Goal: Transaction & Acquisition: Purchase product/service

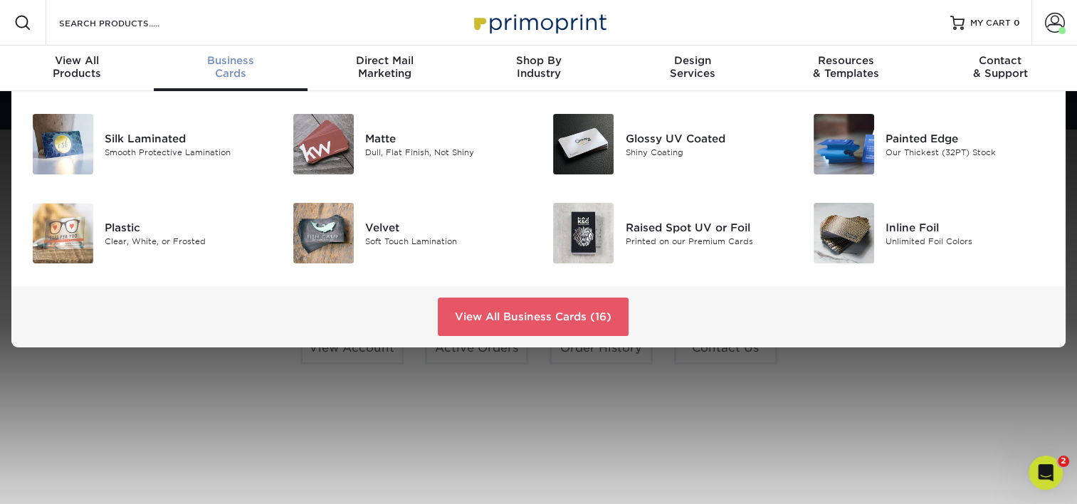
click at [216, 60] on span "Business" at bounding box center [231, 60] width 154 height 13
click at [131, 138] on div "Silk Laminated" at bounding box center [186, 138] width 163 height 16
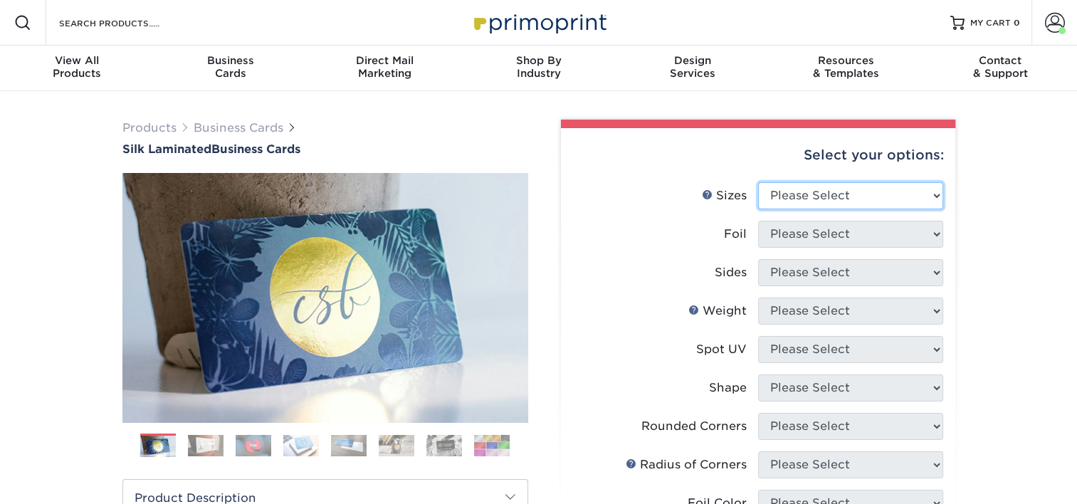
click at [808, 192] on select "Please Select 1.5" x 3.5" - Mini 1.75" x 3.5" - Mini 2" x 2" - Square 2" x 3" -…" at bounding box center [850, 195] width 185 height 27
select select "2.00x3.50"
click at [758, 182] on select "Please Select 1.5" x 3.5" - Mini 1.75" x 3.5" - Mini 2" x 2" - Square 2" x 3" -…" at bounding box center [850, 195] width 185 height 27
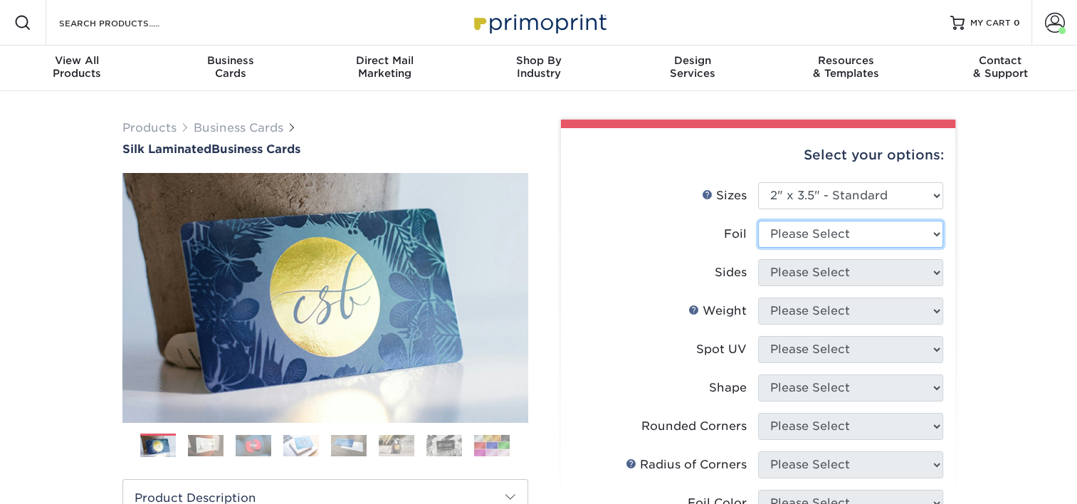
click at [817, 241] on select "Please Select Yes No" at bounding box center [850, 234] width 185 height 27
select select "0"
click at [758, 221] on select "Please Select Yes No" at bounding box center [850, 234] width 185 height 27
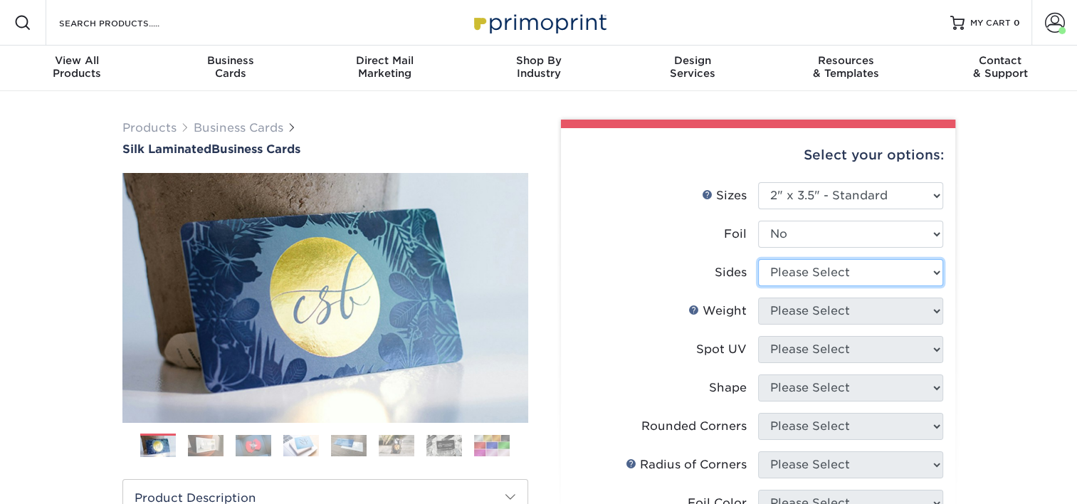
click at [816, 270] on select "Please Select Print Both Sides Print Front Only" at bounding box center [850, 272] width 185 height 27
select select "13abbda7-1d64-4f25-8bb2-c179b224825d"
click at [758, 259] on select "Please Select Print Both Sides Print Front Only" at bounding box center [850, 272] width 185 height 27
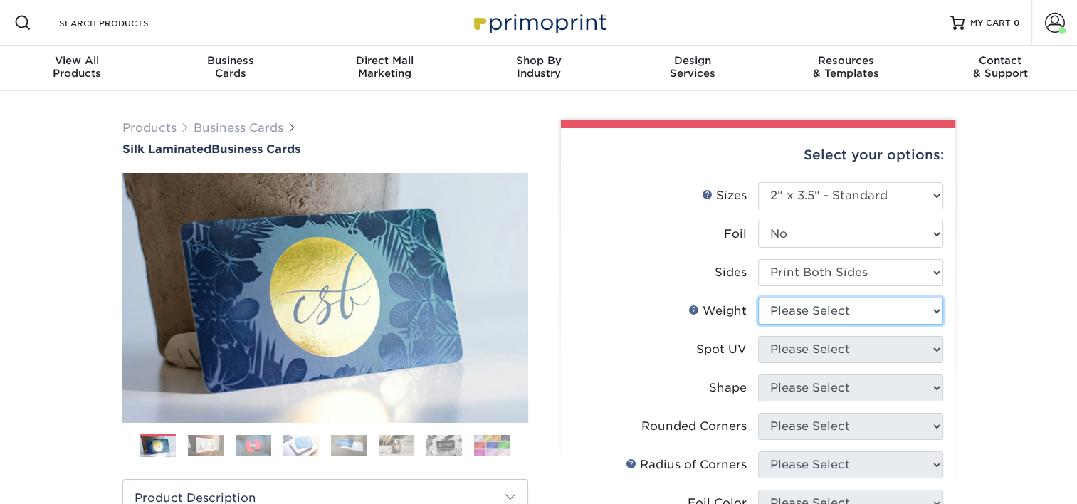
click at [809, 304] on select "Please Select 16PT" at bounding box center [850, 311] width 185 height 27
select select "16PT"
click at [758, 298] on select "Please Select 16PT" at bounding box center [850, 311] width 185 height 27
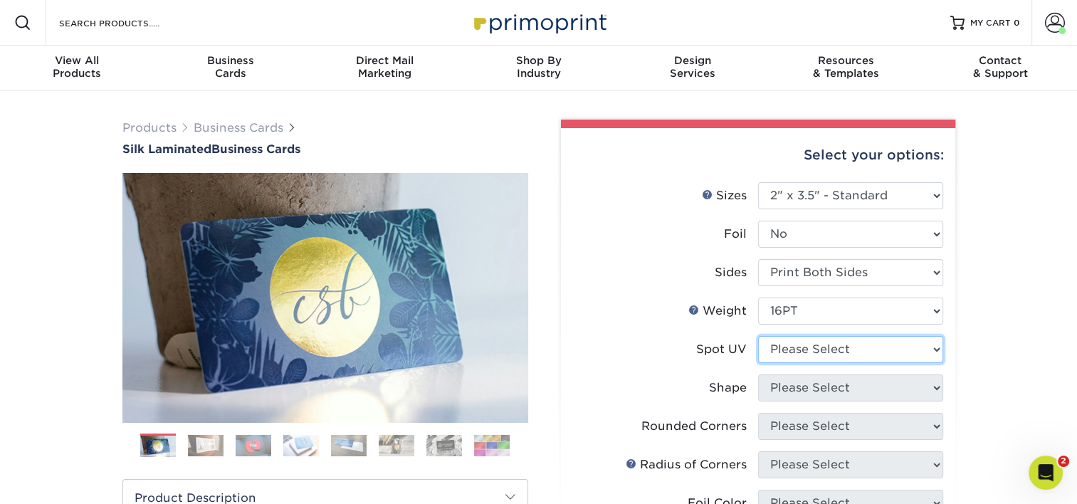
click at [804, 345] on select "Please Select No Spot UV Front and Back (Both Sides) Front Only Back Only" at bounding box center [850, 349] width 185 height 27
select select "3"
click at [758, 336] on select "Please Select No Spot UV Front and Back (Both Sides) Front Only Back Only" at bounding box center [850, 349] width 185 height 27
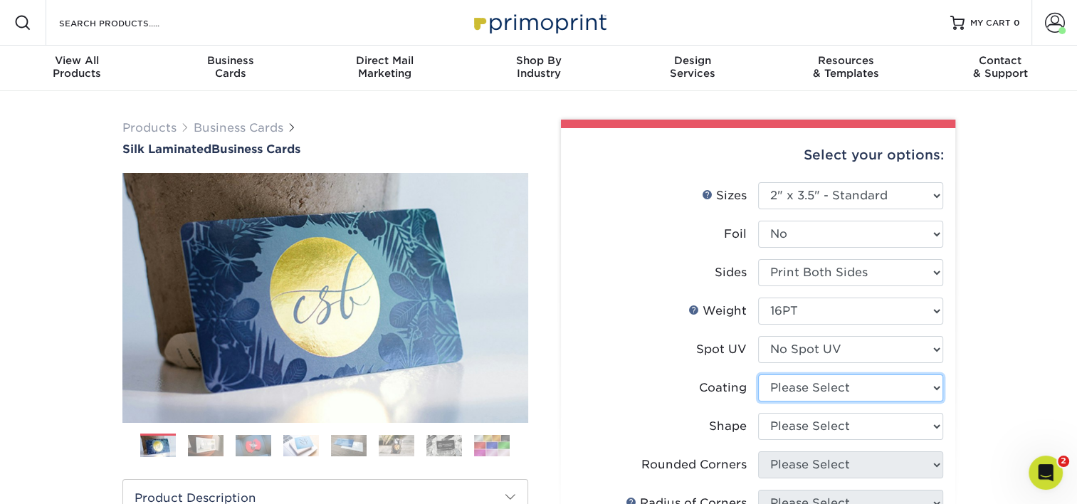
click at [800, 387] on select at bounding box center [850, 388] width 185 height 27
select select "3e7618de-abca-4bda-9f97-8b9129e913d8"
click at [758, 375] on select at bounding box center [850, 388] width 185 height 27
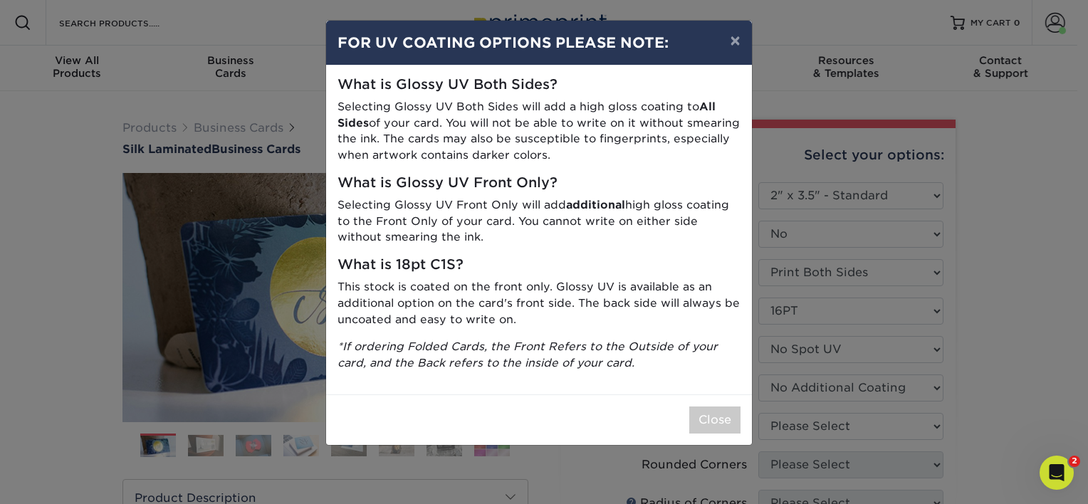
drag, startPoint x: 1068, startPoint y: 365, endPoint x: 1001, endPoint y: 352, distance: 68.3
click at [1067, 365] on div "× FOR UV COATING OPTIONS PLEASE NOTE: What is Glossy UV Both Sides? Selecting G…" at bounding box center [544, 252] width 1088 height 504
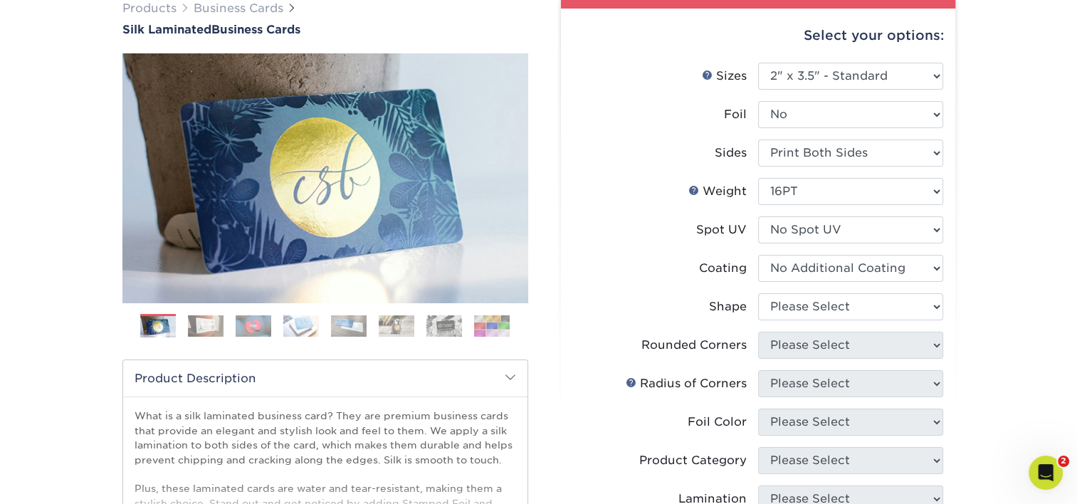
scroll to position [142, 0]
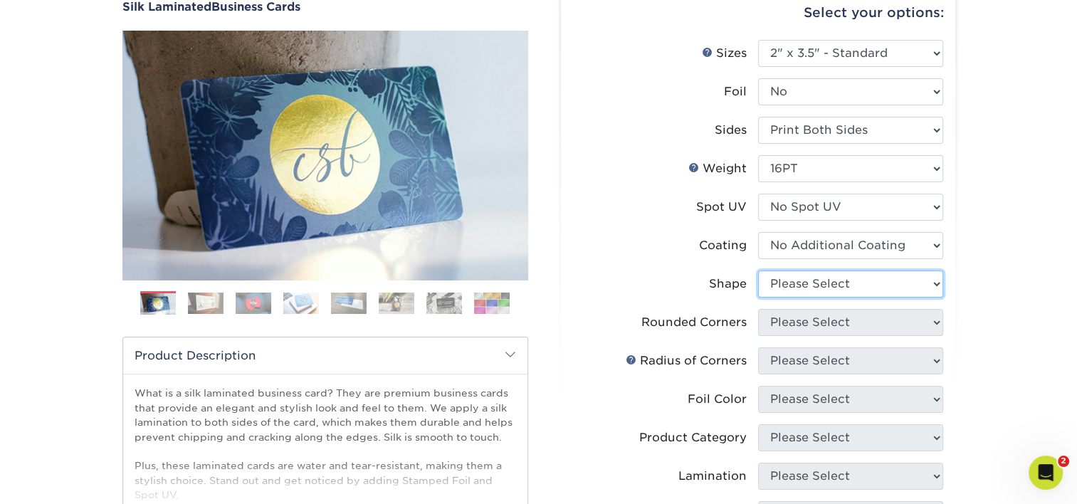
drag, startPoint x: 860, startPoint y: 283, endPoint x: 852, endPoint y: 295, distance: 13.8
click at [860, 283] on select "Please Select Standard Oval" at bounding box center [850, 284] width 185 height 27
select select "standard"
click at [758, 271] on select "Please Select Standard Oval" at bounding box center [850, 284] width 185 height 27
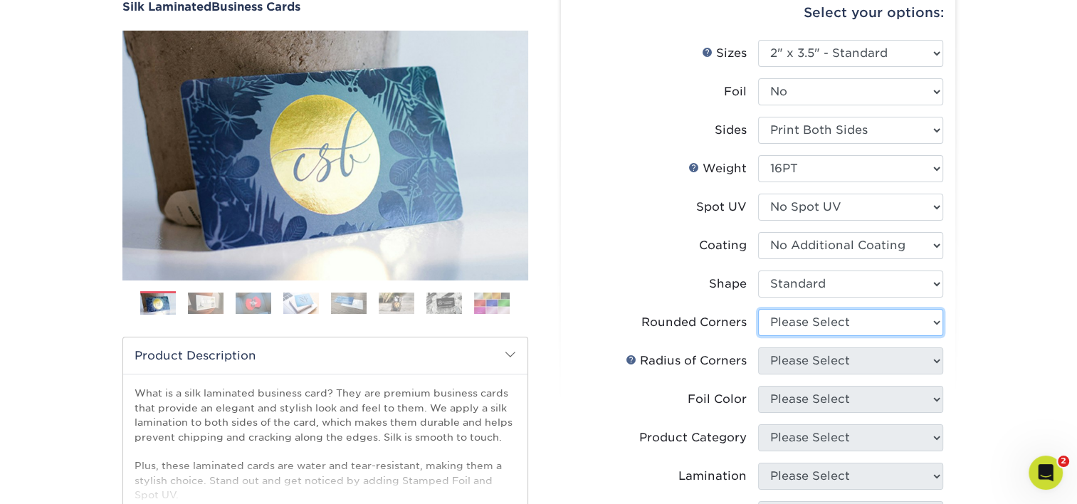
click at [824, 325] on select "Please Select Yes - Round 2 Corners Yes - Round 4 Corners No" at bounding box center [850, 322] width 185 height 27
select select "0"
click at [758, 309] on select "Please Select Yes - Round 2 Corners Yes - Round 4 Corners No" at bounding box center [850, 322] width 185 height 27
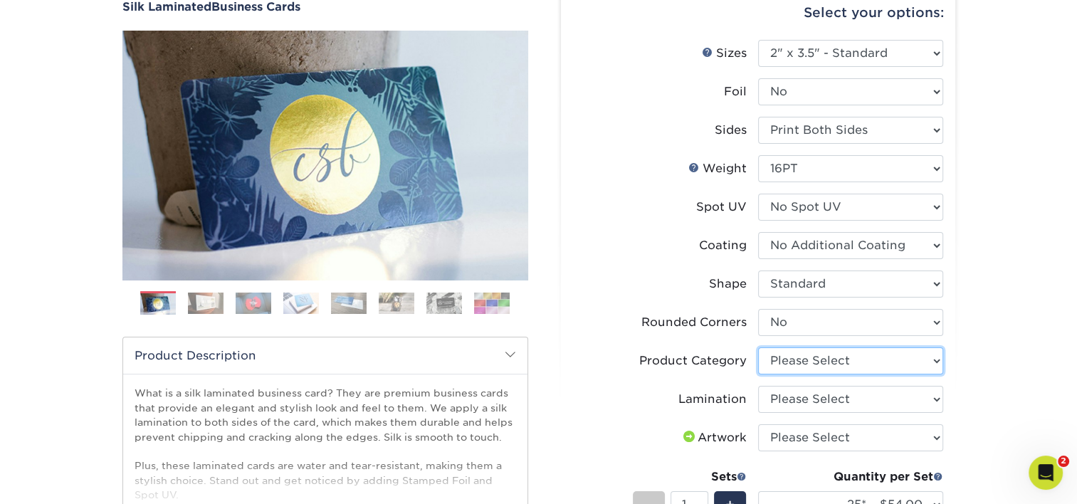
click at [843, 358] on select "Please Select Business Cards" at bounding box center [850, 360] width 185 height 27
select select "3b5148f1-0588-4f88-a218-97bcfdce65c1"
click at [758, 347] on select "Please Select Business Cards" at bounding box center [850, 360] width 185 height 27
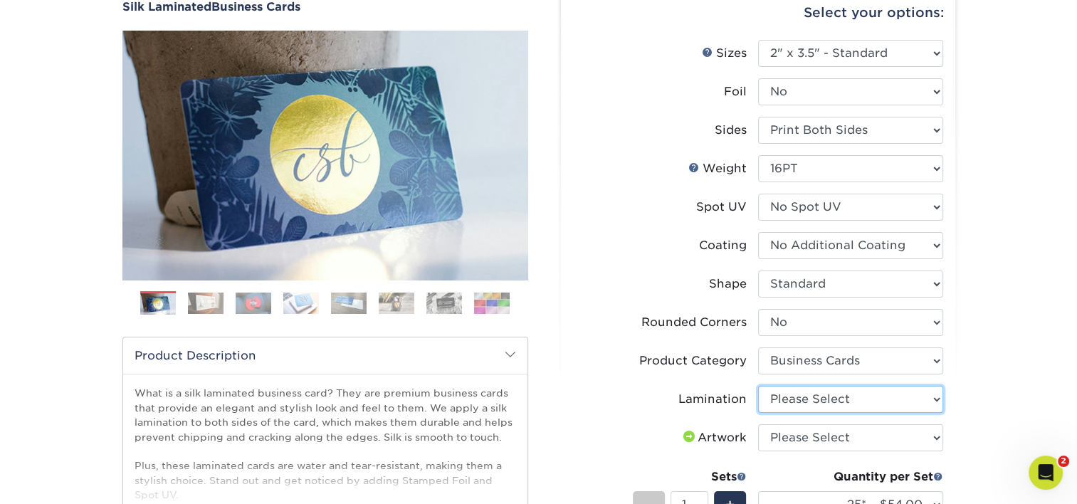
click at [820, 397] on select "Please Select Silk" at bounding box center [850, 399] width 185 height 27
select select "ccacb42f-45f7-42d3-bbd3-7c8421cf37f0"
click at [758, 386] on select "Please Select Silk" at bounding box center [850, 399] width 185 height 27
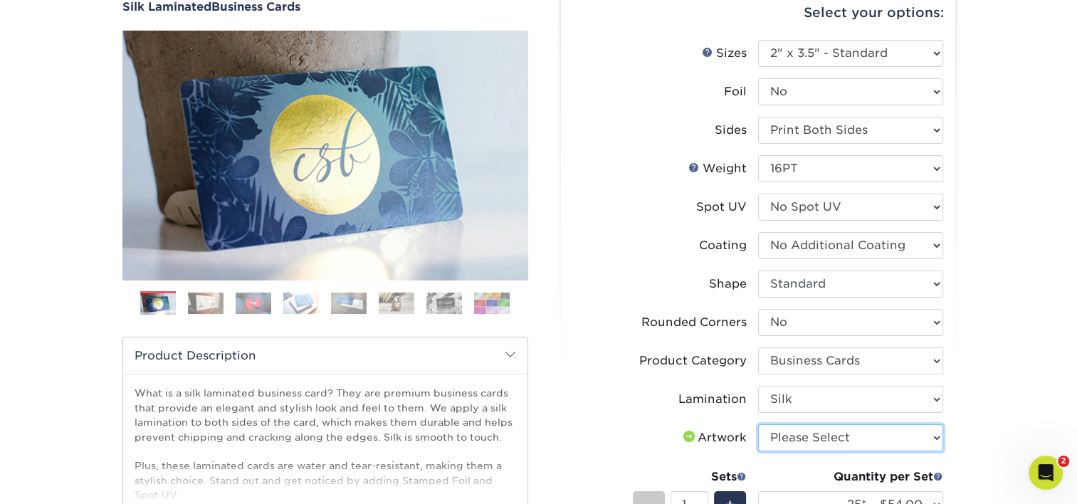
click at [805, 443] on select "Please Select I will upload files I need a design - $100" at bounding box center [850, 437] width 185 height 27
select select "upload"
click at [758, 424] on select "Please Select I will upload files I need a design - $100" at bounding box center [850, 437] width 185 height 27
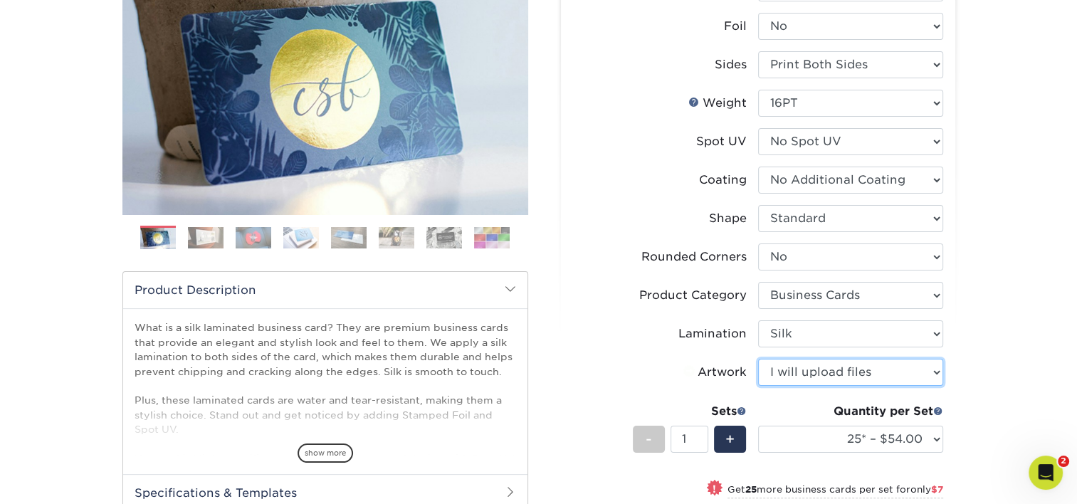
scroll to position [214, 0]
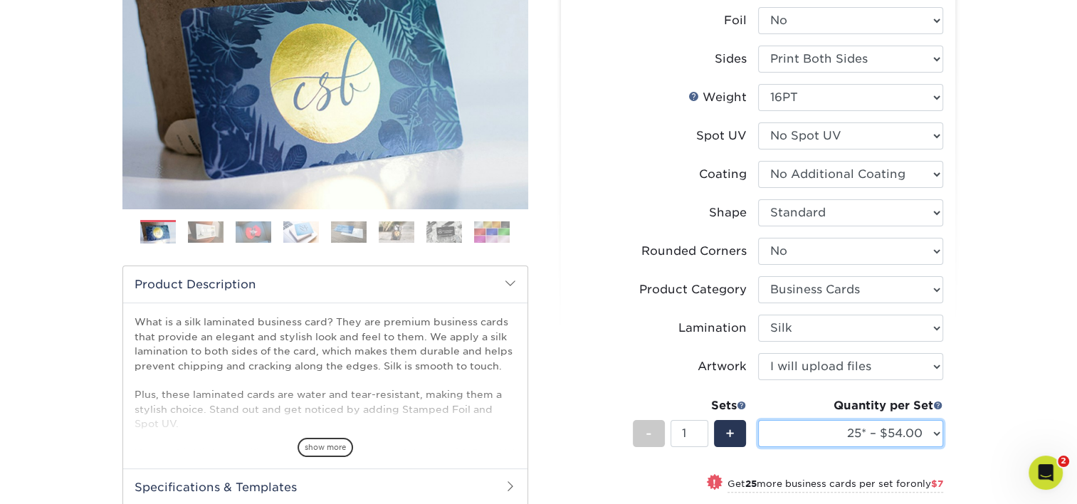
click at [880, 429] on select "25* – $54.00 50* – $61.00 75* – $68.00 100* – $75.00 250* – $82.00 500 – $86.00…" at bounding box center [850, 433] width 185 height 27
select select "100* – $75.00"
click at [758, 420] on select "25* – $54.00 50* – $61.00 75* – $68.00 100* – $75.00 250* – $82.00 500 – $86.00…" at bounding box center [850, 433] width 185 height 27
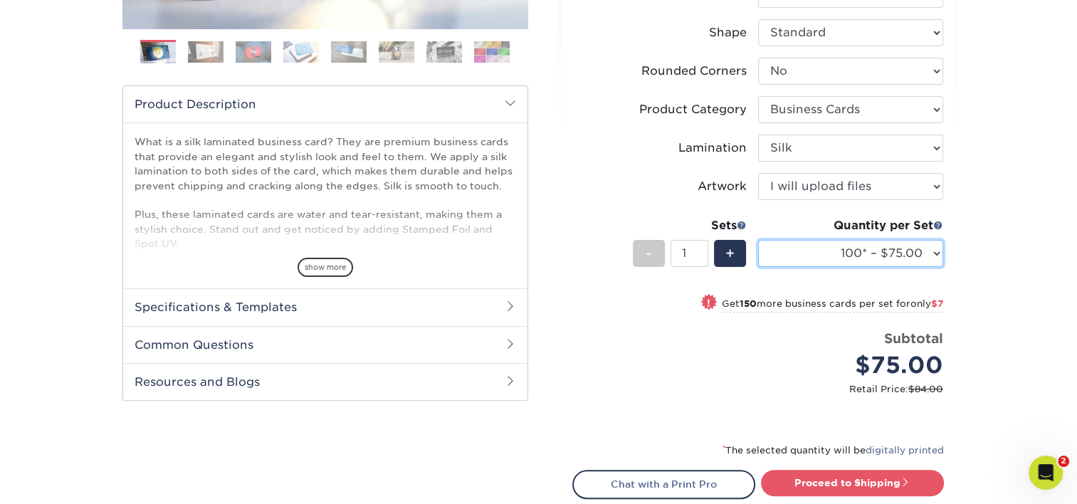
scroll to position [498, 0]
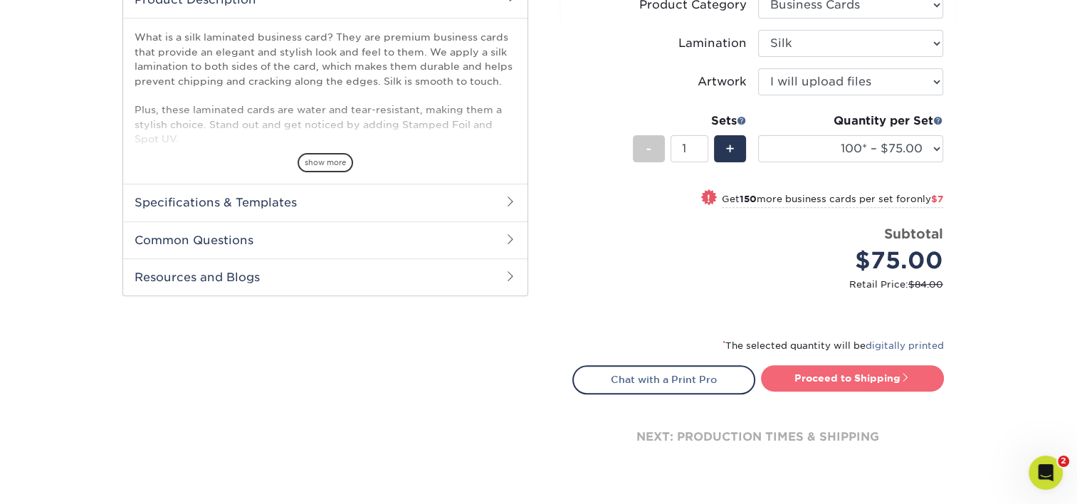
click at [868, 377] on link "Proceed to Shipping" at bounding box center [852, 378] width 183 height 26
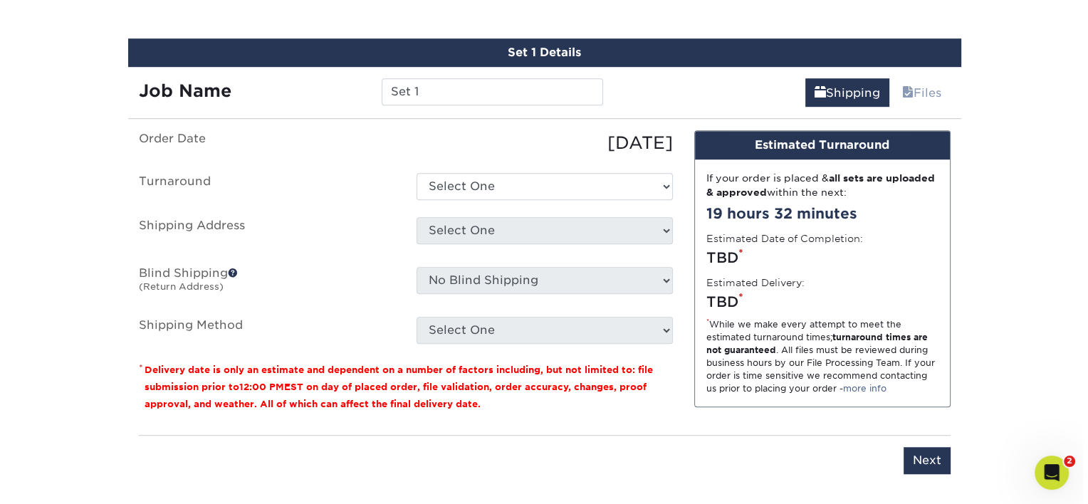
scroll to position [901, 0]
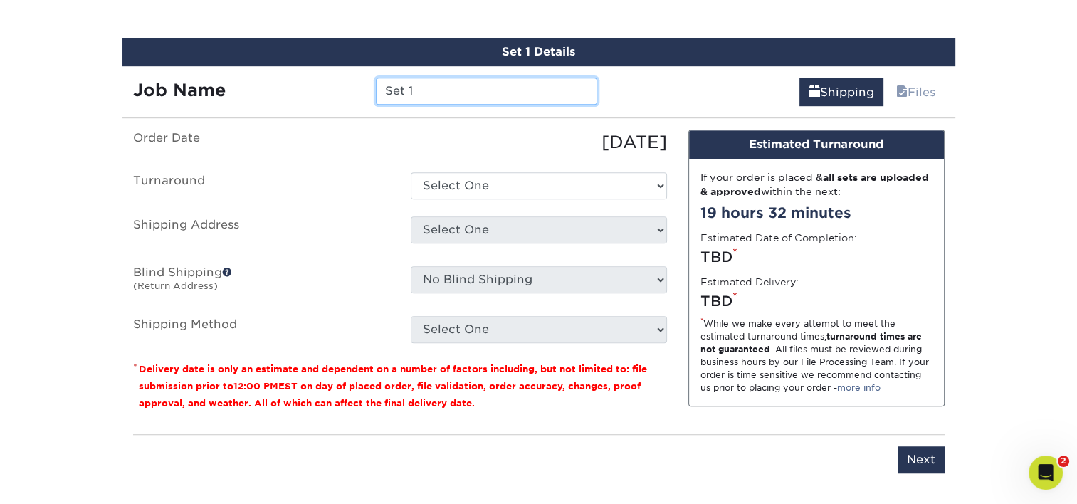
click at [437, 94] on input "Set 1" at bounding box center [486, 91] width 221 height 27
type input "JRomero"
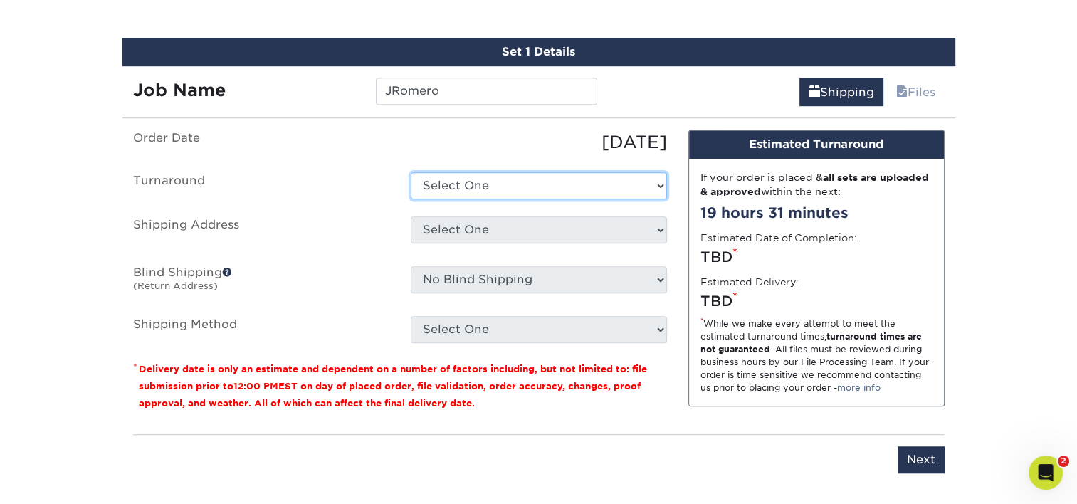
click at [471, 177] on select "Select One 2-4 Business Days 2 Day Next Business Day" at bounding box center [539, 185] width 256 height 27
select select "e8d6ad55-c448-4bce-ba25-c4c4dd4b9d0d"
click at [411, 172] on select "Select One 2-4 Business Days 2 Day Next Business Day" at bounding box center [539, 185] width 256 height 27
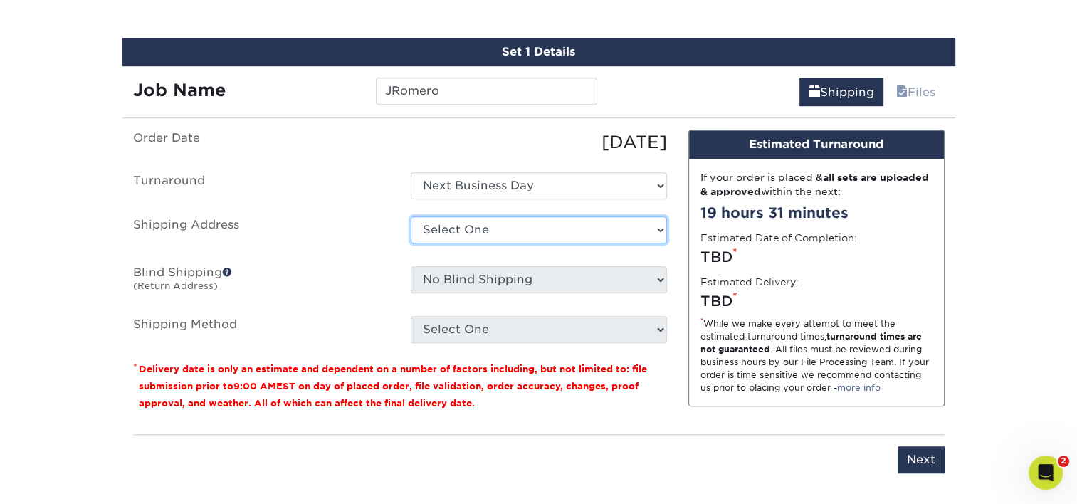
click at [471, 231] on select "Select One [PERSON_NAME] [PERSON_NAME] [PERSON_NAME] [PERSON_NAME] [PERSON_NAME…" at bounding box center [539, 229] width 256 height 27
select select "newaddress"
click at [411, 216] on select "Select One [PERSON_NAME] [PERSON_NAME] [PERSON_NAME] [PERSON_NAME] [PERSON_NAME…" at bounding box center [539, 229] width 256 height 27
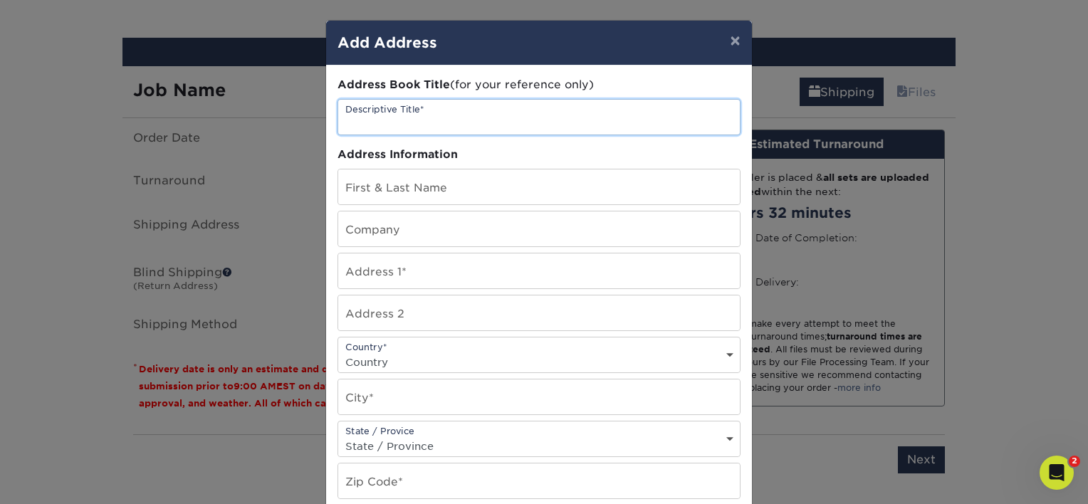
click at [402, 122] on input "text" at bounding box center [539, 117] width 402 height 35
type input "[PERSON_NAME]"
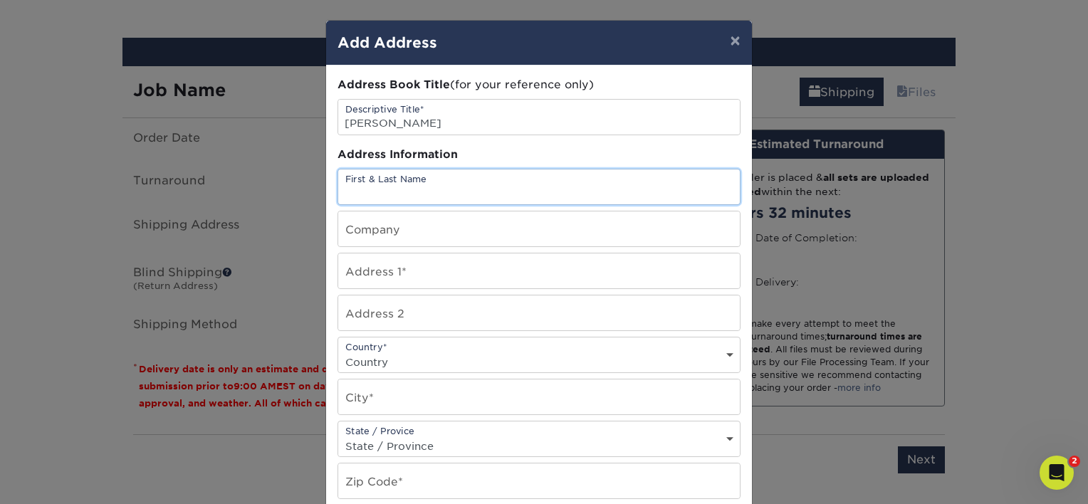
click at [363, 188] on input "text" at bounding box center [539, 186] width 402 height 35
paste input "[PERSON_NAME]"
type input "[PERSON_NAME]"
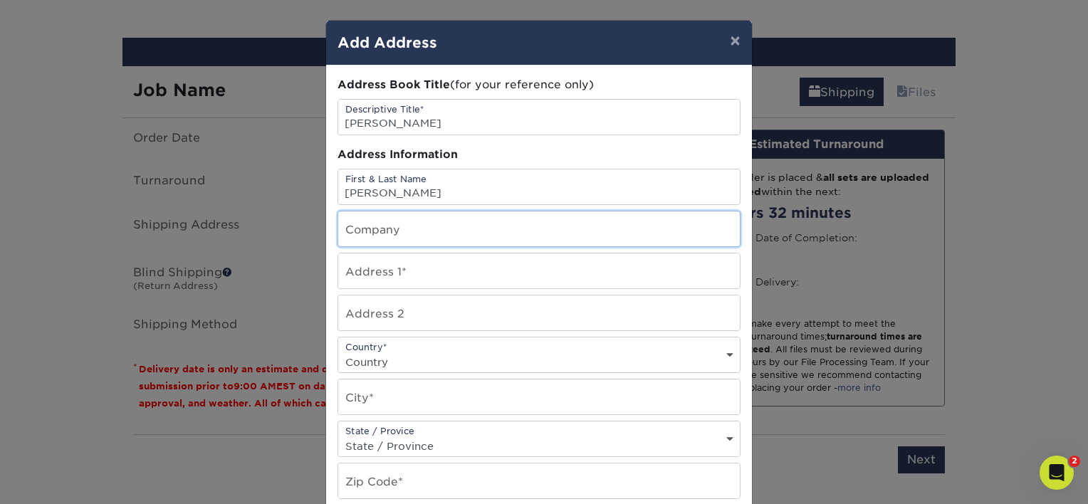
click at [408, 226] on input "text" at bounding box center [539, 228] width 402 height 35
type input "W.E. O'Neil"
click at [392, 269] on input "text" at bounding box center [539, 270] width 402 height 35
paste input "8657 N. Sunnyside Ave,"
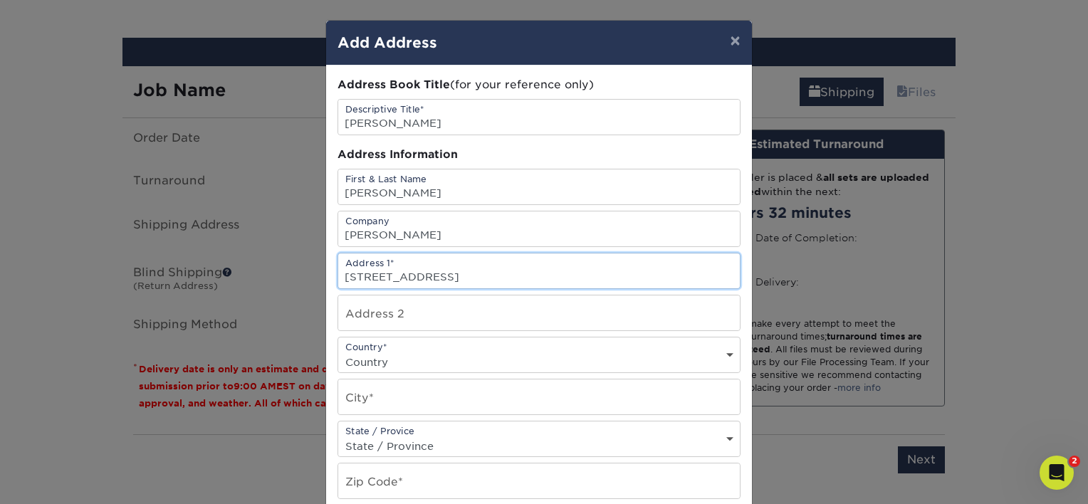
type input "8657 N. Sunnyside Ave"
click at [404, 348] on div "Country* Country United States Canada ----------------------------- Afghanistan…" at bounding box center [539, 355] width 403 height 36
click at [424, 380] on input "text" at bounding box center [539, 397] width 402 height 35
click at [342, 352] on select "Country United States Canada ----------------------------- Afghanistan Albania …" at bounding box center [539, 362] width 402 height 21
select select "US"
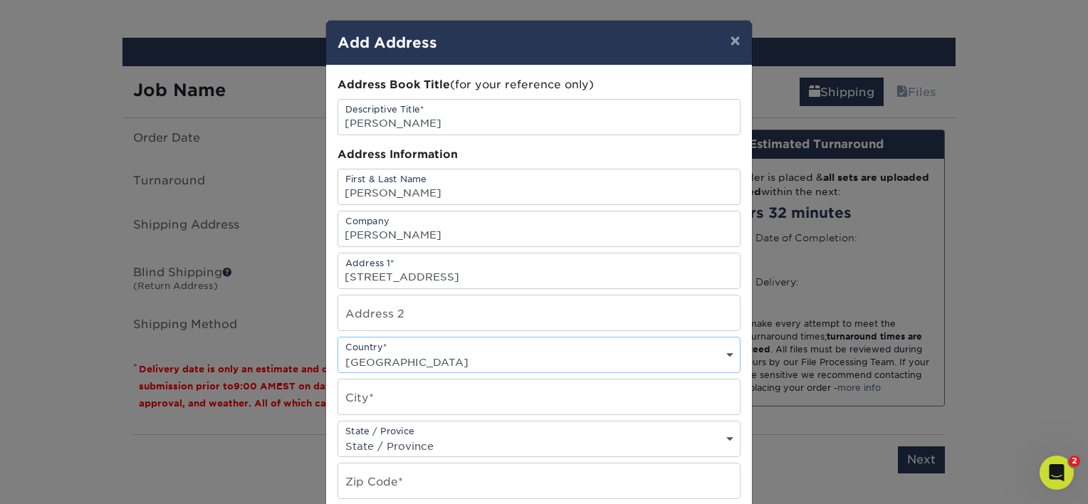
click at [338, 352] on select "Country United States Canada ----------------------------- Afghanistan Albania …" at bounding box center [539, 362] width 402 height 21
click at [382, 392] on input "text" at bounding box center [539, 397] width 402 height 35
type input "Clovis"
select select "CA"
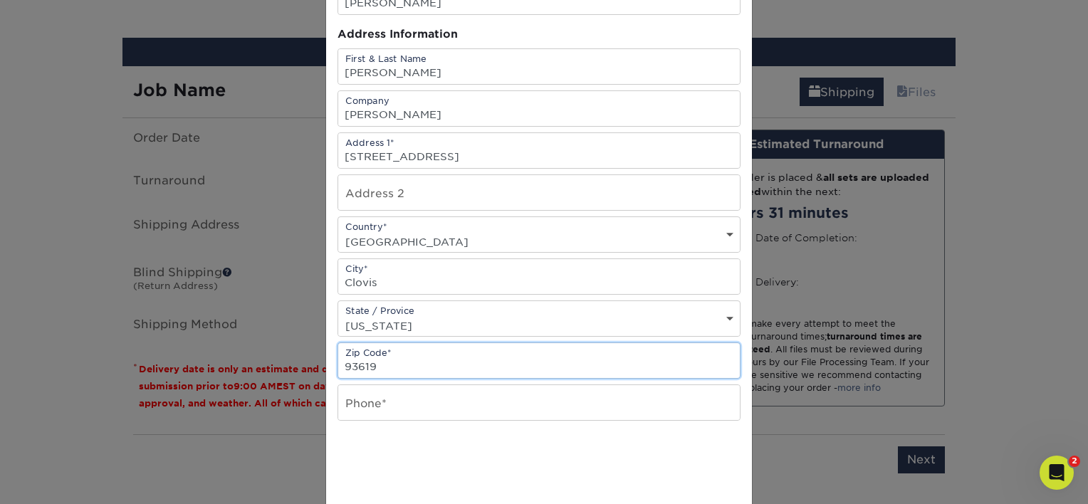
scroll to position [142, 0]
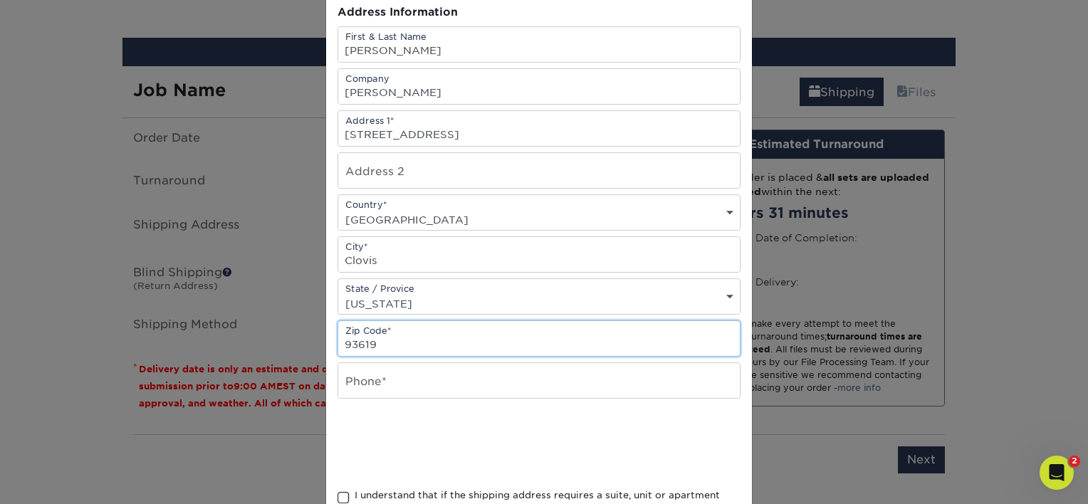
type input "93619"
drag, startPoint x: 417, startPoint y: 376, endPoint x: 402, endPoint y: 377, distance: 14.3
click at [417, 376] on input "text" at bounding box center [539, 380] width 402 height 35
click at [376, 390] on input "text" at bounding box center [539, 380] width 402 height 35
paste input "310.343.3606"
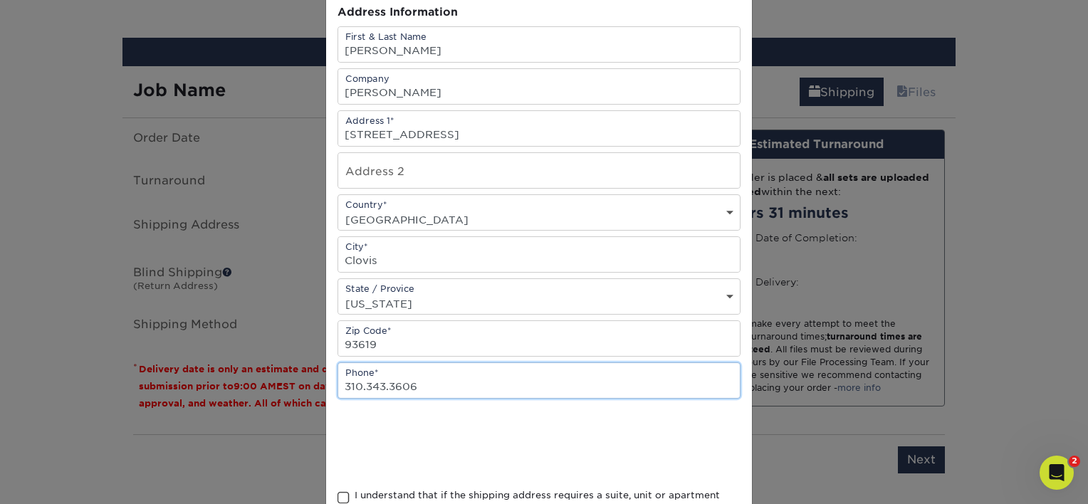
type input "310.343.3606"
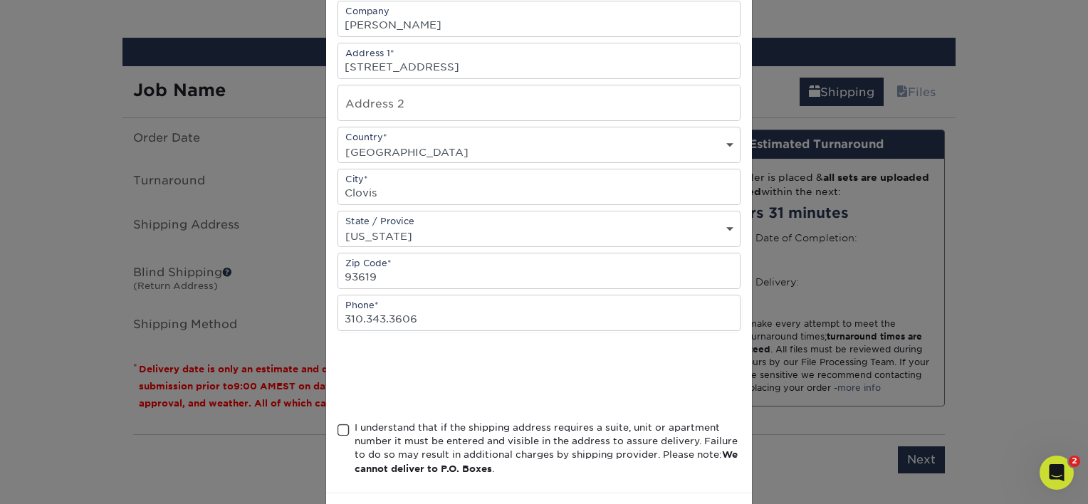
scroll to position [214, 0]
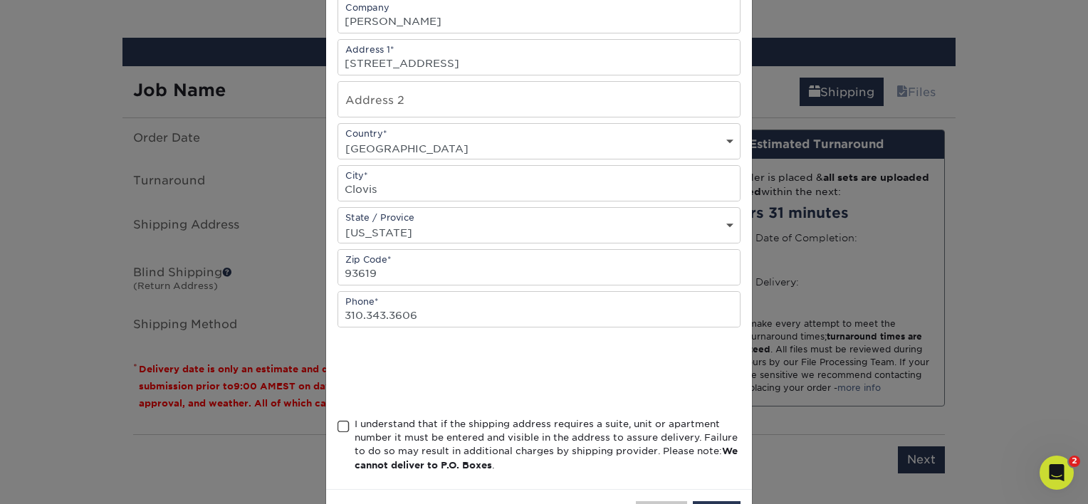
click at [339, 420] on span at bounding box center [344, 427] width 12 height 14
click at [0, 0] on input "I understand that if the shipping address requires a suite, unit or apartment n…" at bounding box center [0, 0] width 0 height 0
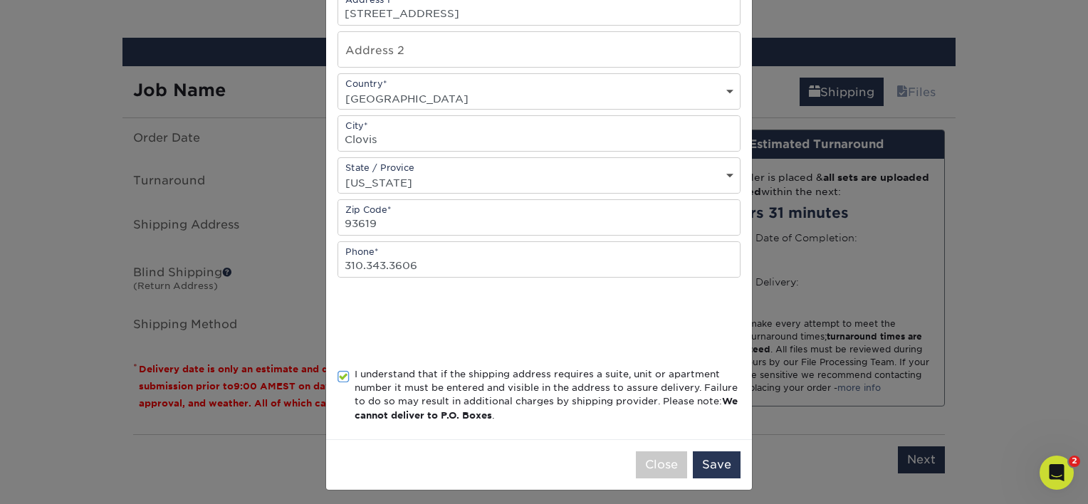
scroll to position [266, 0]
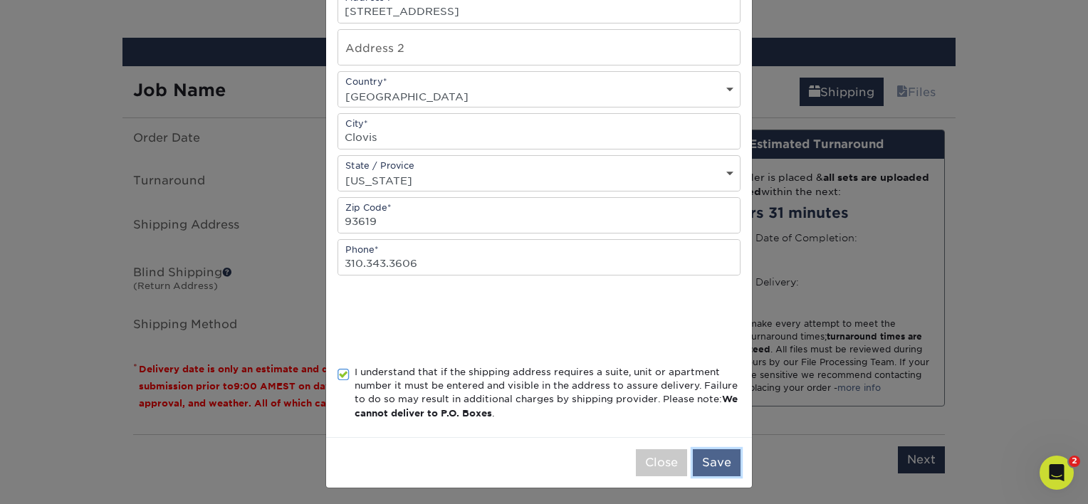
click at [711, 460] on button "Save" at bounding box center [717, 462] width 48 height 27
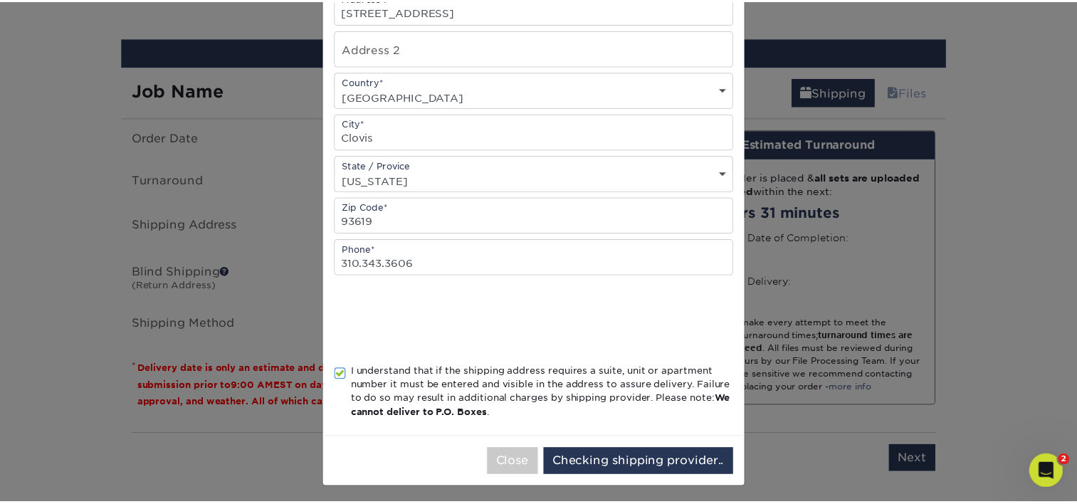
scroll to position [0, 0]
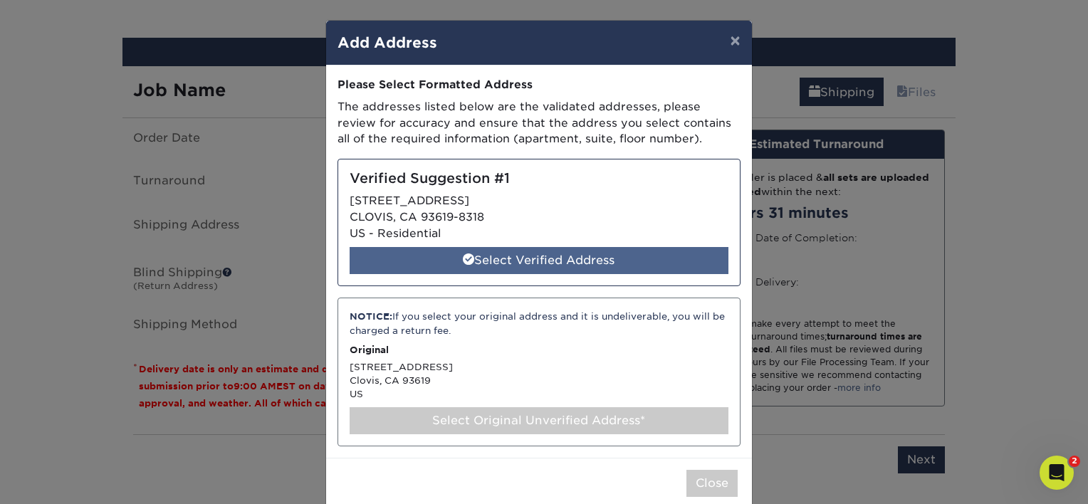
click at [511, 261] on div "Select Verified Address" at bounding box center [539, 260] width 379 height 27
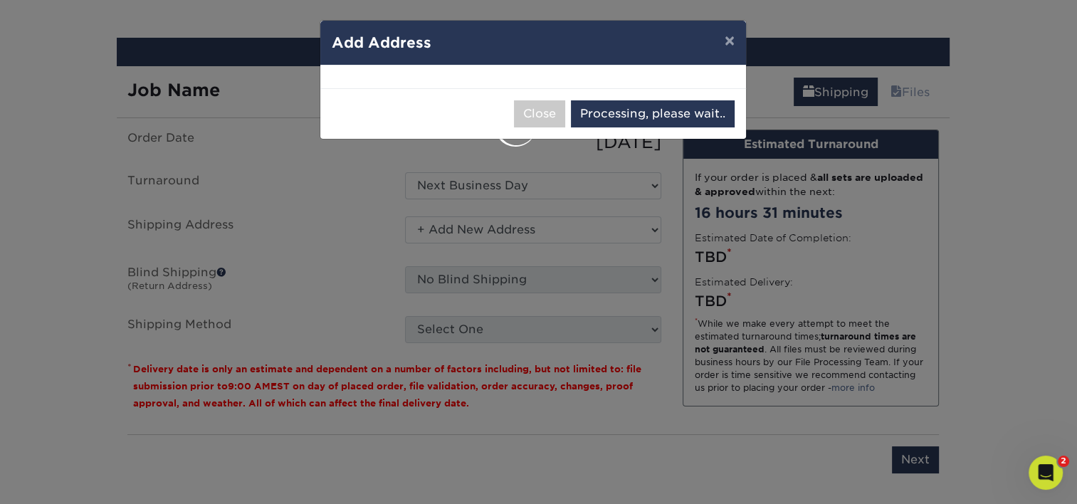
select select "285280"
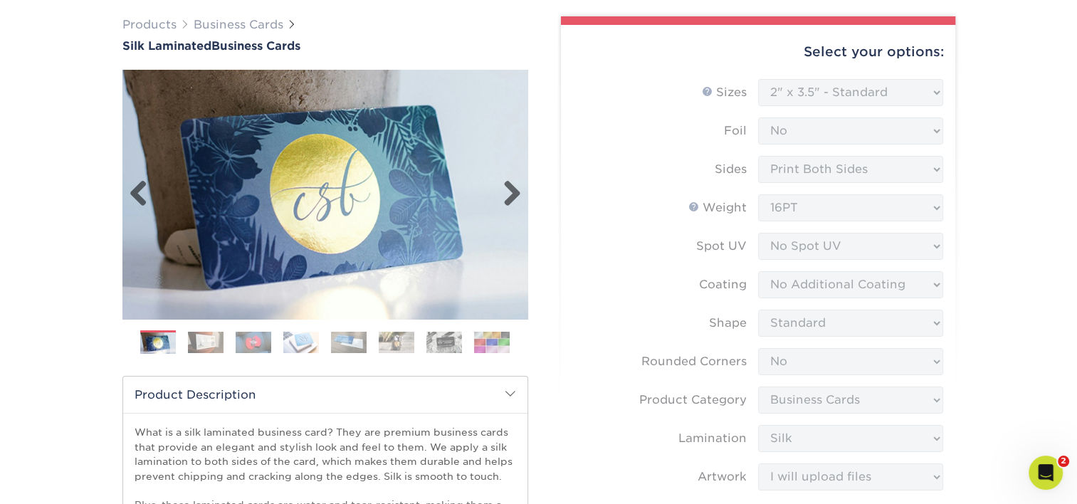
scroll to position [32, 0]
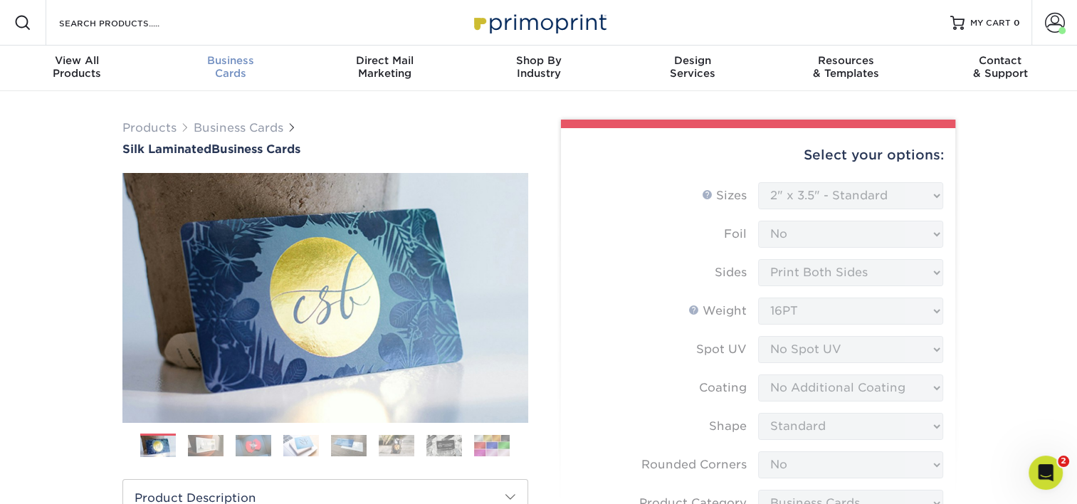
click at [227, 58] on span "Business" at bounding box center [231, 60] width 154 height 13
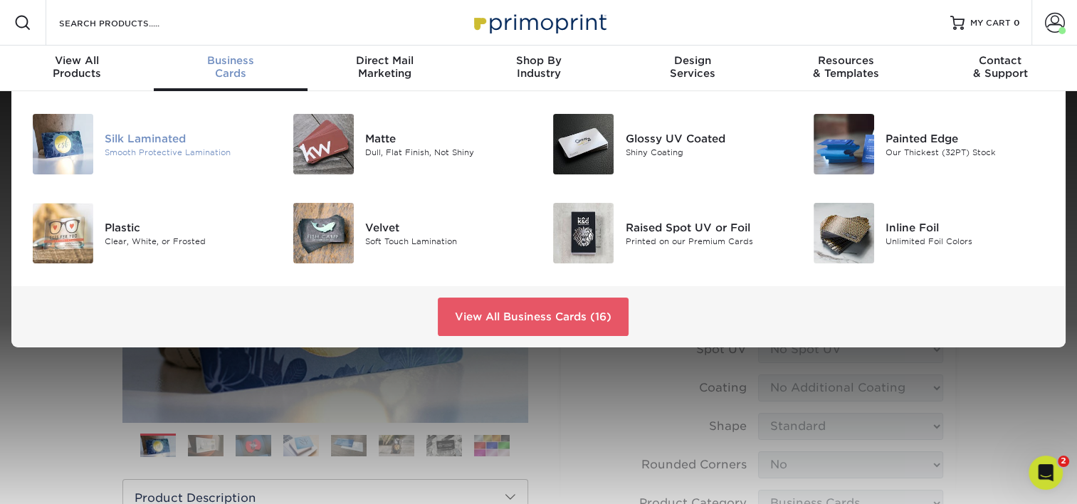
click at [169, 130] on div "Silk Laminated" at bounding box center [186, 138] width 163 height 16
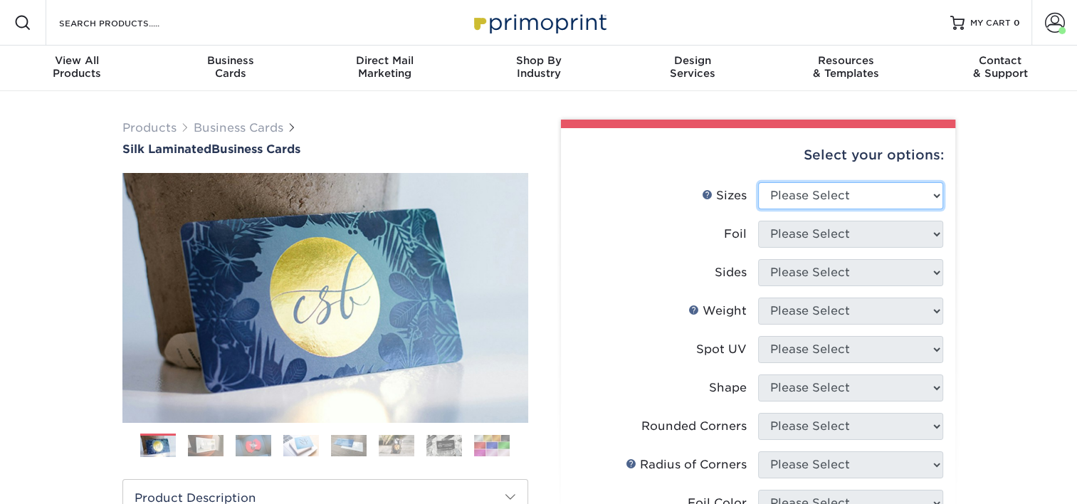
click at [797, 197] on select "Please Select 1.5" x 3.5" - Mini 1.75" x 3.5" - Mini 2" x 2" - Square 2" x 3" -…" at bounding box center [850, 195] width 185 height 27
select select "2.00x3.50"
click at [758, 182] on select "Please Select 1.5" x 3.5" - Mini 1.75" x 3.5" - Mini 2" x 2" - Square 2" x 3" -…" at bounding box center [850, 195] width 185 height 27
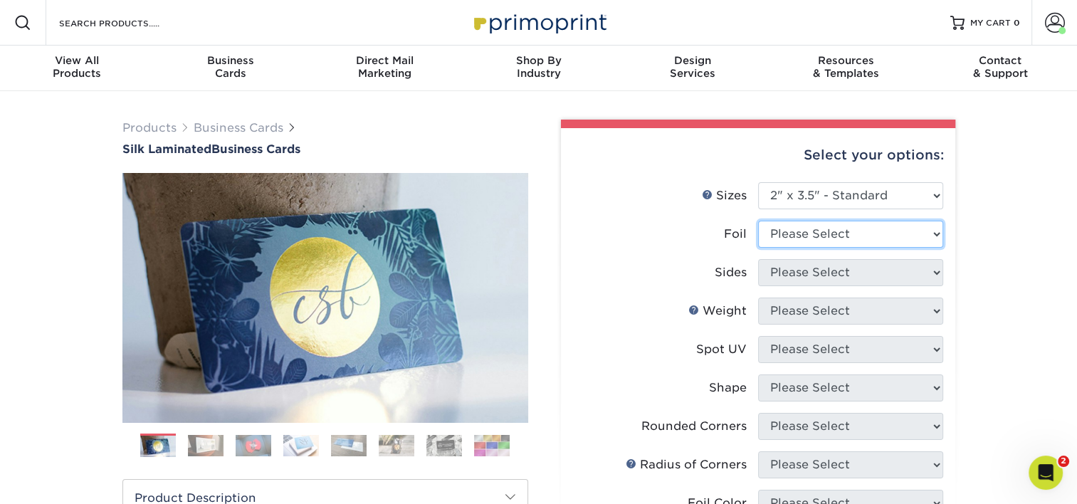
click at [835, 236] on select "Please Select Yes No" at bounding box center [850, 234] width 185 height 27
select select "0"
click at [758, 221] on select "Please Select Yes No" at bounding box center [850, 234] width 185 height 27
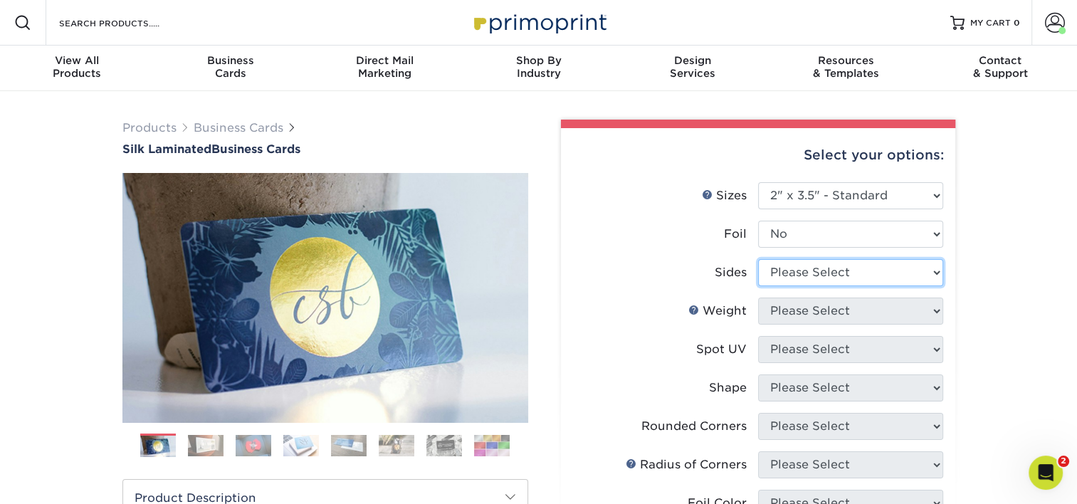
click at [821, 261] on select "Please Select Print Both Sides Print Front Only" at bounding box center [850, 272] width 185 height 27
select select "13abbda7-1d64-4f25-8bb2-c179b224825d"
click at [758, 259] on select "Please Select Print Both Sides Print Front Only" at bounding box center [850, 272] width 185 height 27
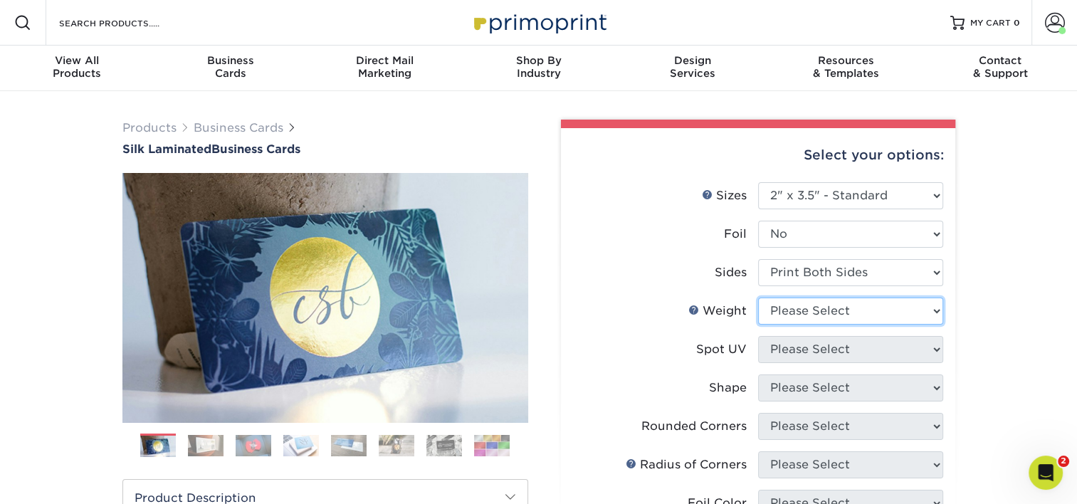
click at [815, 305] on select "Please Select 16PT" at bounding box center [850, 311] width 185 height 27
select select "16PT"
click at [758, 298] on select "Please Select 16PT" at bounding box center [850, 311] width 185 height 27
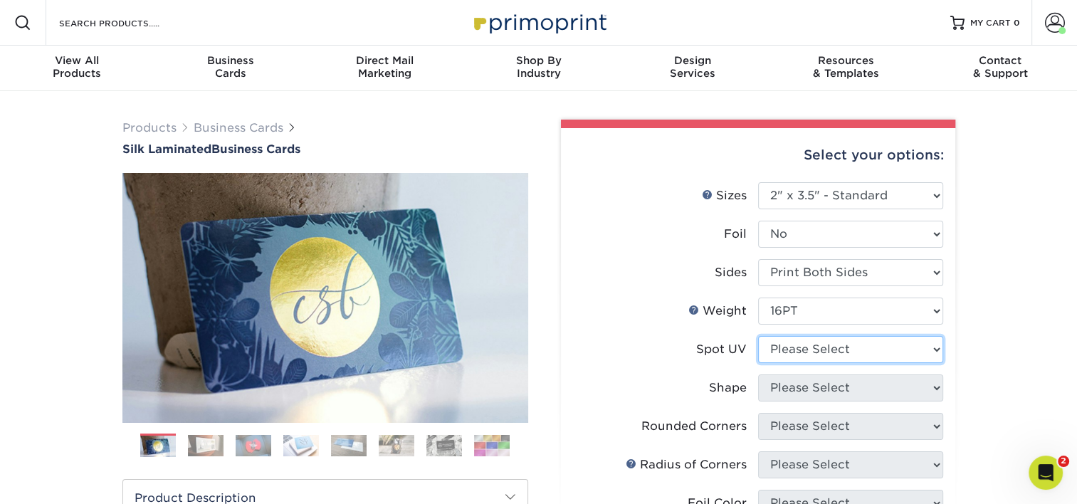
click at [805, 347] on select "Please Select No Spot UV Front and Back (Both Sides) Front Only Back Only" at bounding box center [850, 349] width 185 height 27
select select "3"
click at [758, 336] on select "Please Select No Spot UV Front and Back (Both Sides) Front Only Back Only" at bounding box center [850, 349] width 185 height 27
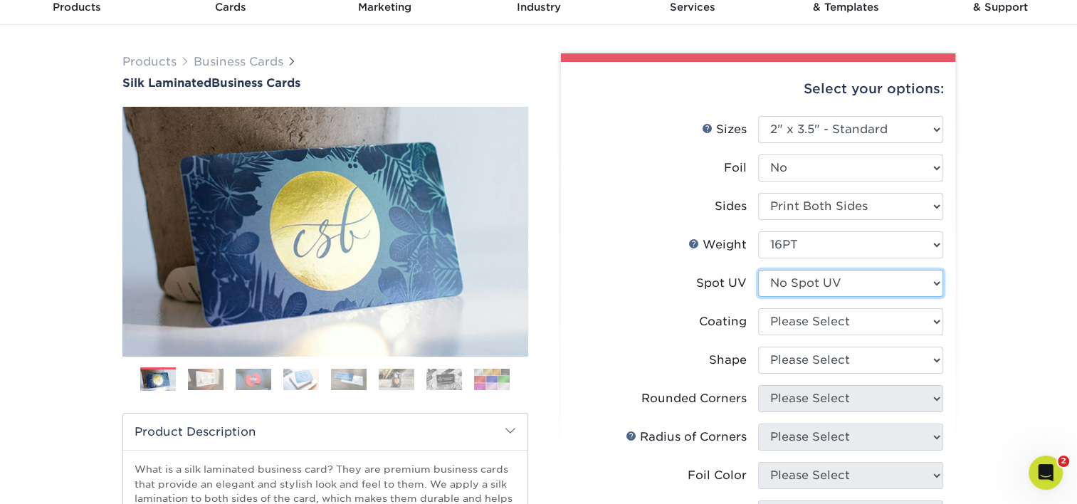
scroll to position [71, 0]
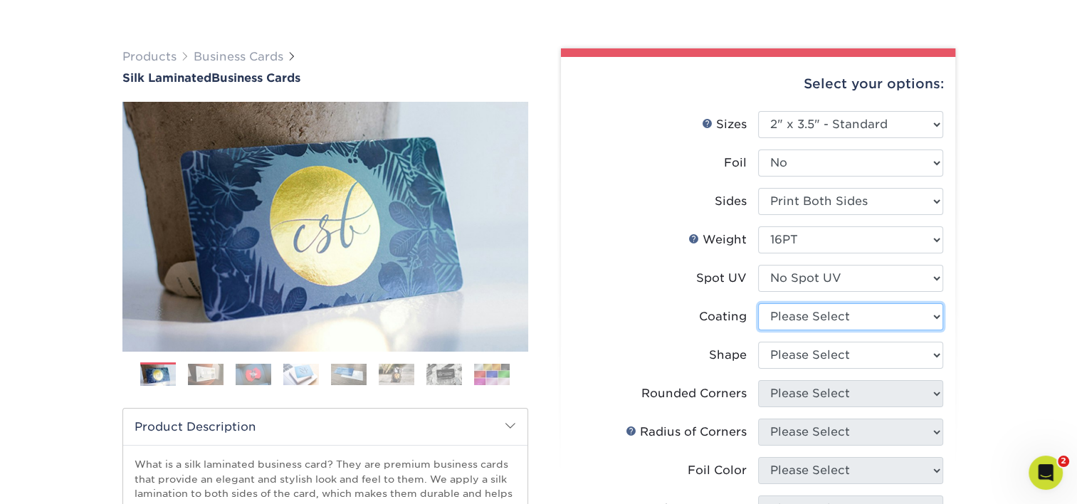
click at [802, 317] on select at bounding box center [850, 316] width 185 height 27
select select "3e7618de-abca-4bda-9f97-8b9129e913d8"
click at [758, 303] on select at bounding box center [850, 316] width 185 height 27
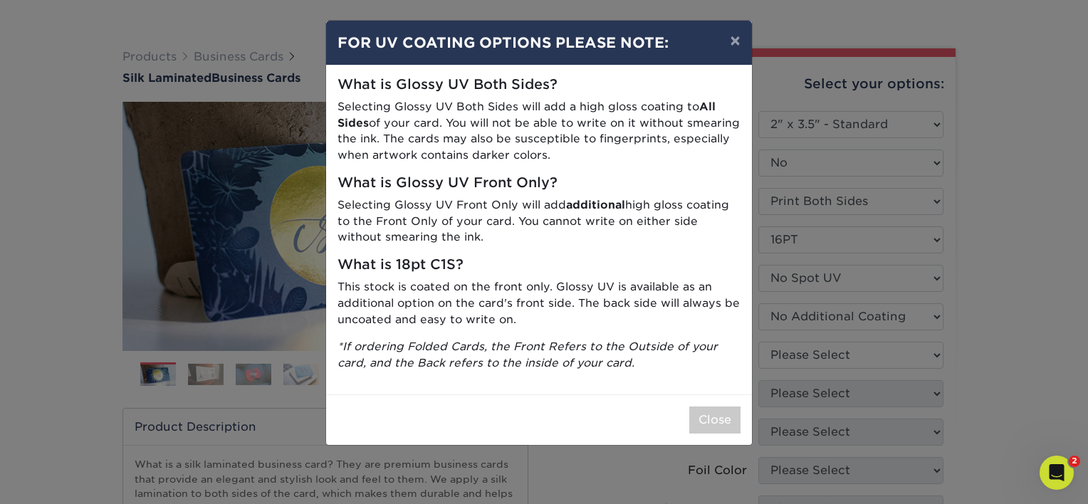
click at [808, 352] on div "× FOR UV COATING OPTIONS PLEASE NOTE: What is Glossy UV Both Sides? Selecting G…" at bounding box center [544, 252] width 1088 height 504
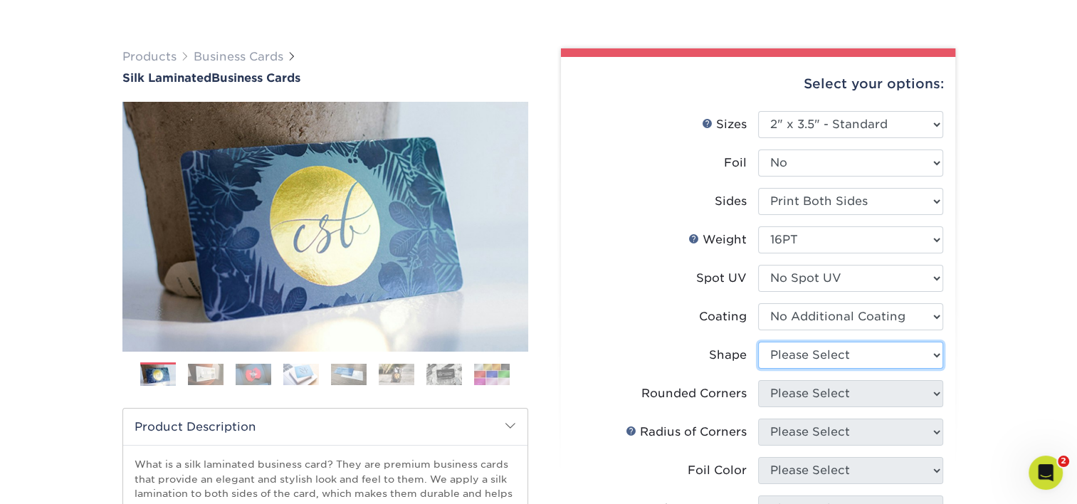
click at [806, 354] on select "Please Select Standard Oval" at bounding box center [850, 355] width 185 height 27
select select "standard"
click at [758, 342] on select "Please Select Standard Oval" at bounding box center [850, 355] width 185 height 27
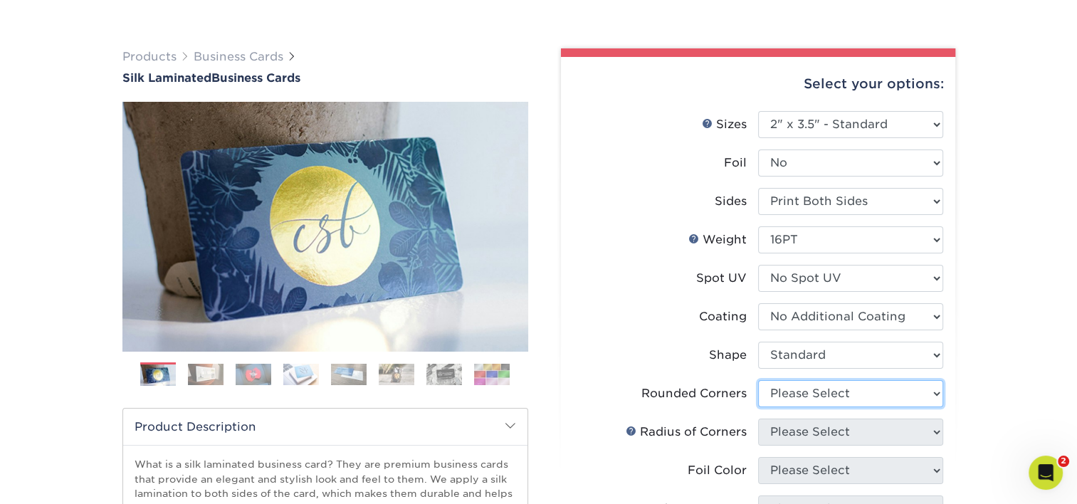
click at [840, 389] on select "Please Select Yes - Round 2 Corners Yes - Round 4 Corners No" at bounding box center [850, 393] width 185 height 27
select select "0"
click at [758, 380] on select "Please Select Yes - Round 2 Corners Yes - Round 4 Corners No" at bounding box center [850, 393] width 185 height 27
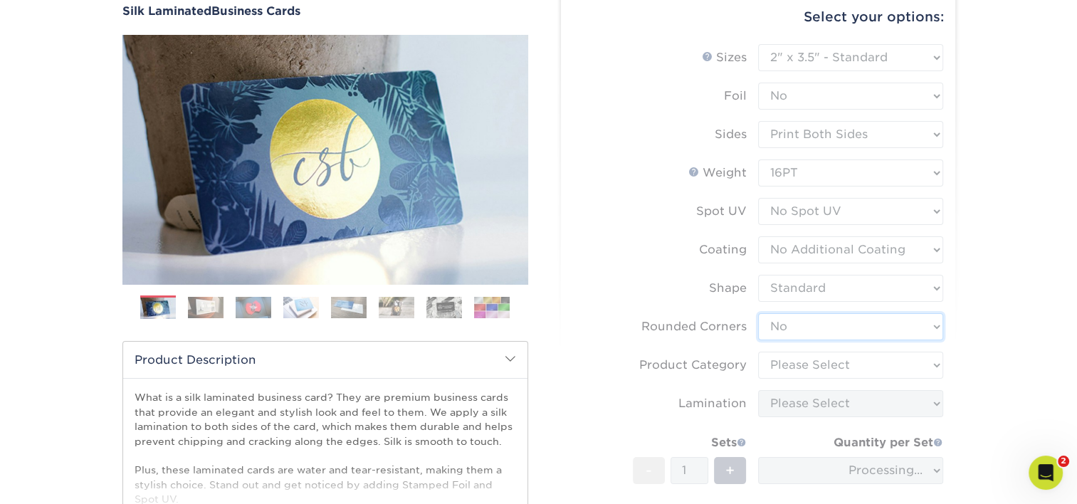
scroll to position [142, 0]
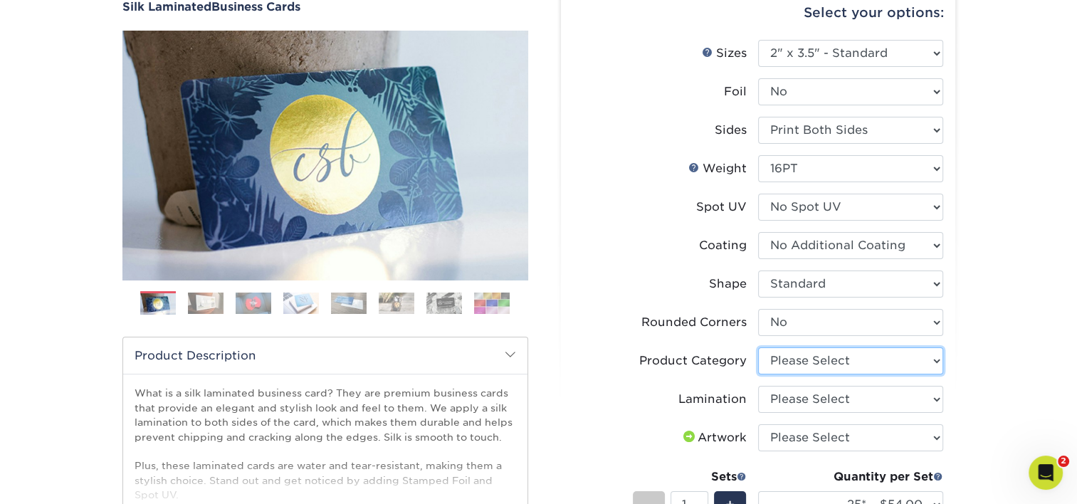
click at [830, 363] on select "Please Select Business Cards" at bounding box center [850, 360] width 185 height 27
select select "3b5148f1-0588-4f88-a218-97bcfdce65c1"
click at [758, 347] on select "Please Select Business Cards" at bounding box center [850, 360] width 185 height 27
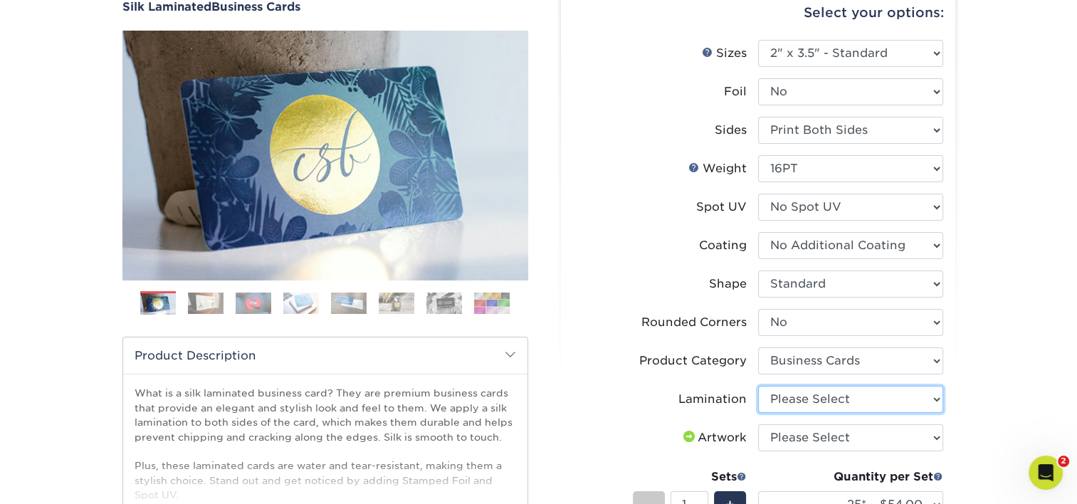
click at [821, 395] on select "Please Select Silk" at bounding box center [850, 399] width 185 height 27
select select "ccacb42f-45f7-42d3-bbd3-7c8421cf37f0"
click at [758, 386] on select "Please Select Silk" at bounding box center [850, 399] width 185 height 27
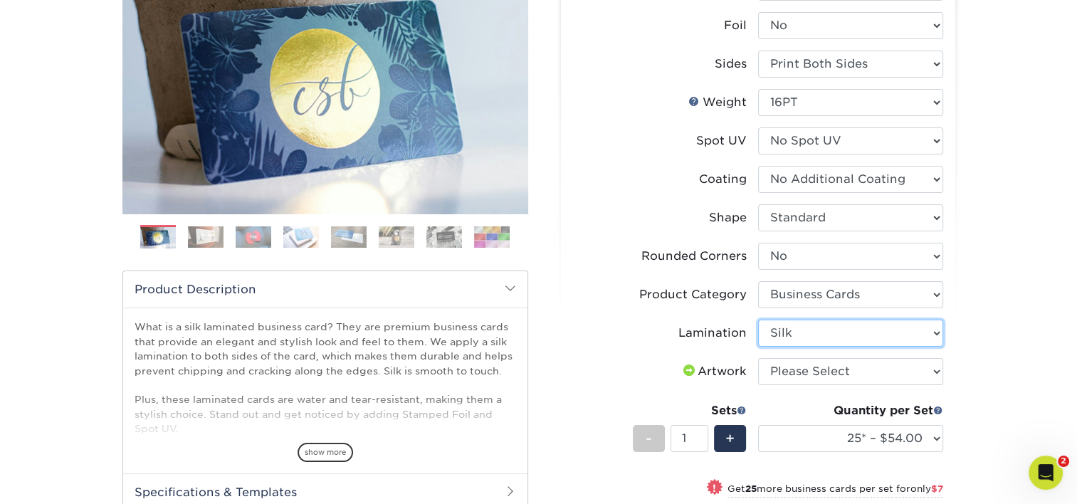
scroll to position [214, 0]
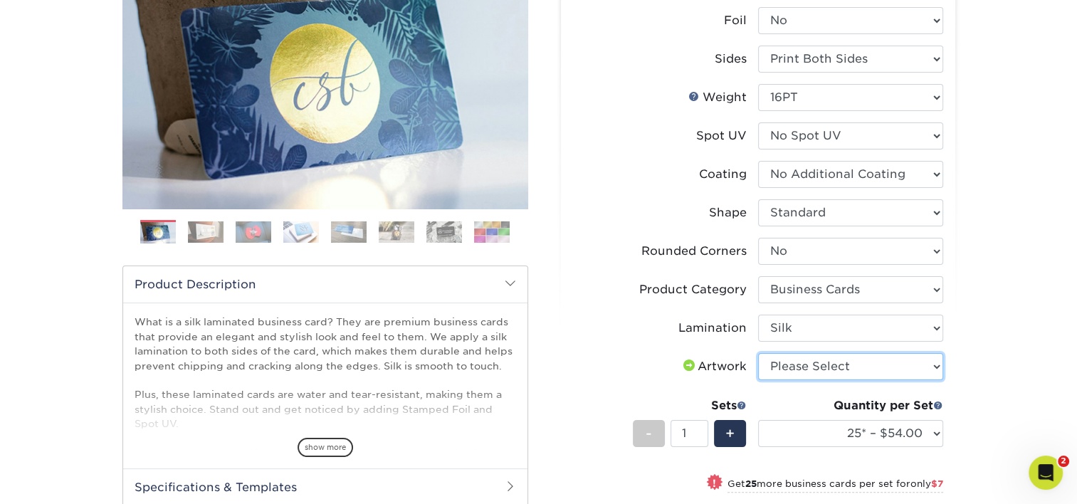
drag, startPoint x: 829, startPoint y: 362, endPoint x: 817, endPoint y: 367, distance: 12.7
click at [829, 362] on select "Please Select I will upload files I need a design - $100" at bounding box center [850, 366] width 185 height 27
select select "upload"
click at [758, 353] on select "Please Select I will upload files I need a design - $100" at bounding box center [850, 366] width 185 height 27
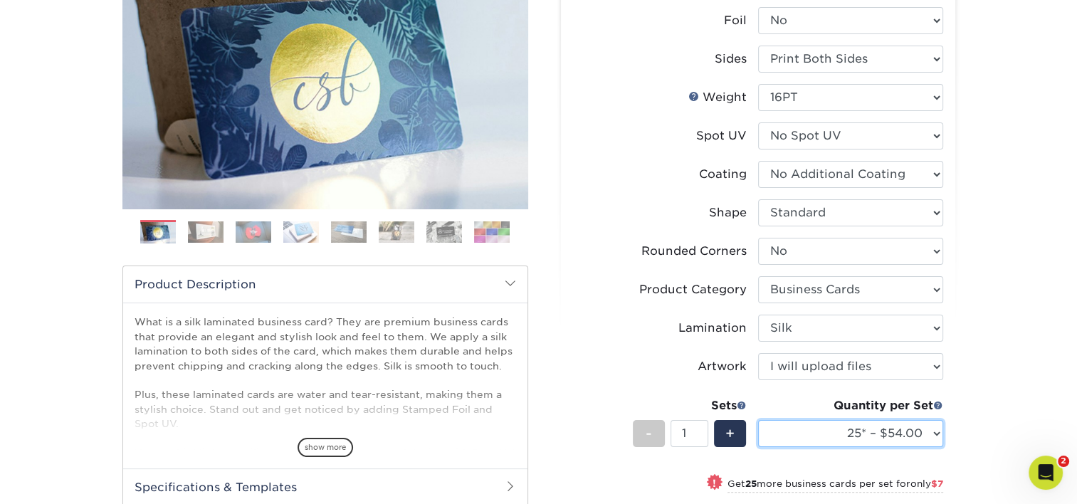
drag, startPoint x: 826, startPoint y: 432, endPoint x: 834, endPoint y: 427, distance: 9.7
click at [826, 432] on select "25* – $54.00 50* – $61.00 75* – $68.00 100* – $75.00 250* – $82.00 500 – $86.00…" at bounding box center [850, 433] width 185 height 27
select select "100* – $75.00"
click at [758, 420] on select "25* – $54.00 50* – $61.00 75* – $68.00 100* – $75.00 250* – $82.00 500 – $86.00…" at bounding box center [850, 433] width 185 height 27
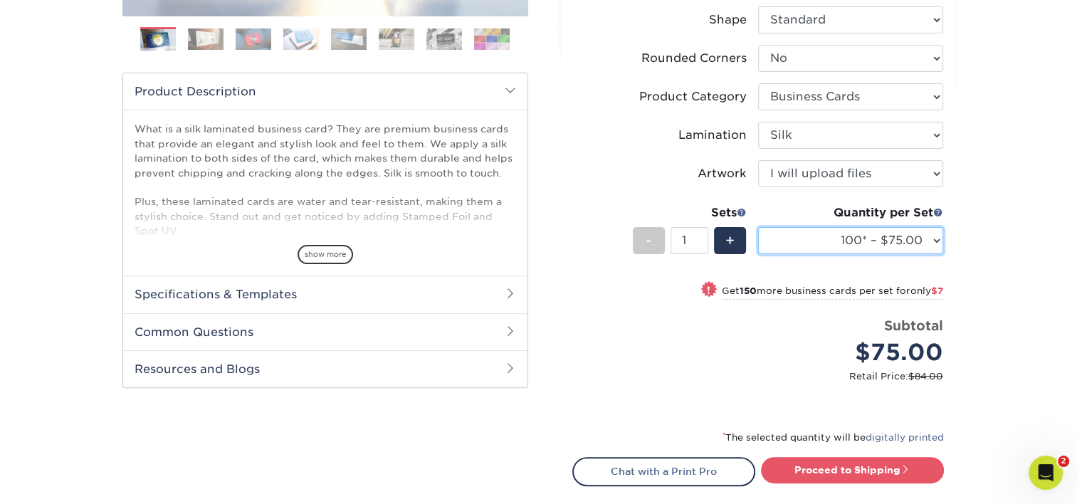
scroll to position [427, 0]
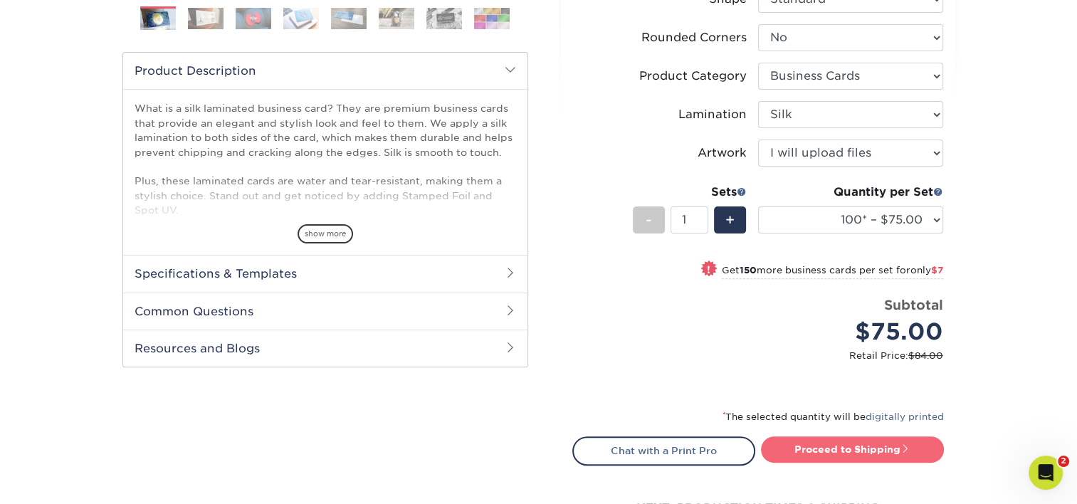
click at [888, 439] on link "Proceed to Shipping" at bounding box center [852, 449] width 183 height 26
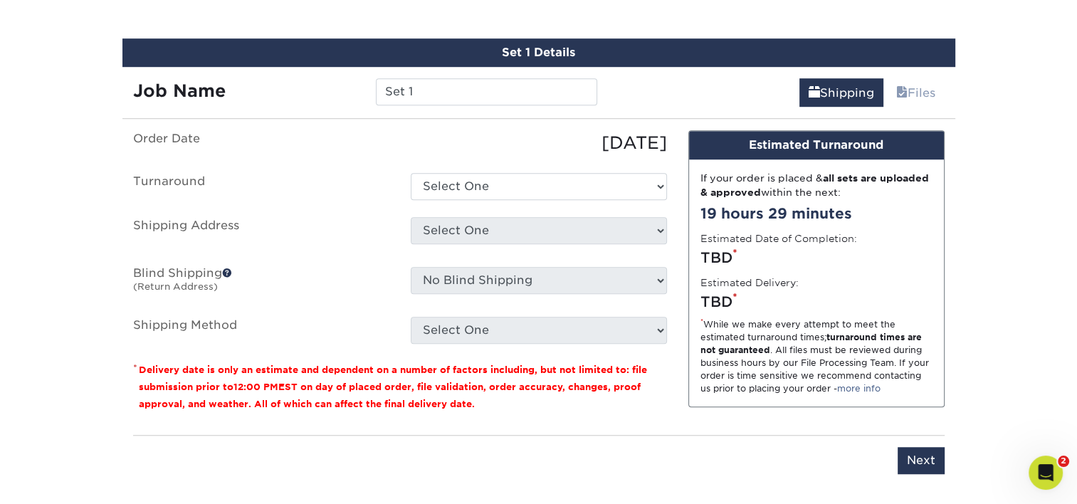
scroll to position [901, 0]
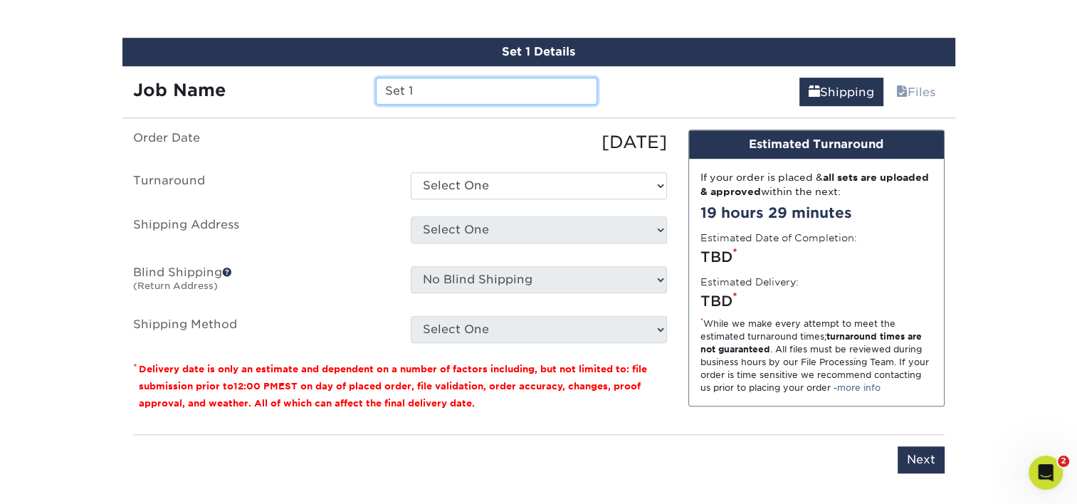
click at [421, 90] on input "Set 1" at bounding box center [486, 91] width 221 height 27
type input "JRomero"
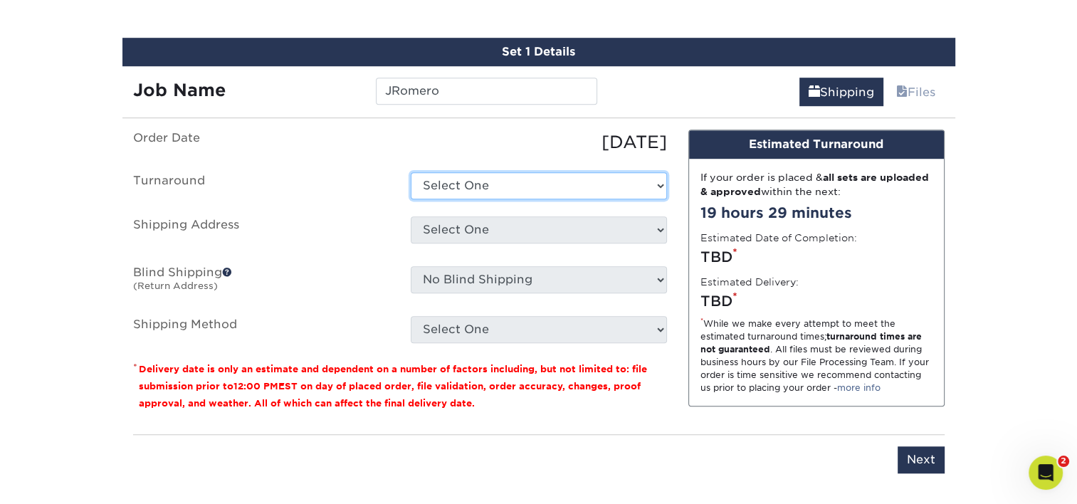
click at [489, 177] on select "Select One 2-4 Business Days 2 Day Next Business Day" at bounding box center [539, 185] width 256 height 27
select select "e8d6ad55-c448-4bce-ba25-c4c4dd4b9d0d"
click at [411, 172] on select "Select One 2-4 Business Days 2 Day Next Business Day" at bounding box center [539, 185] width 256 height 27
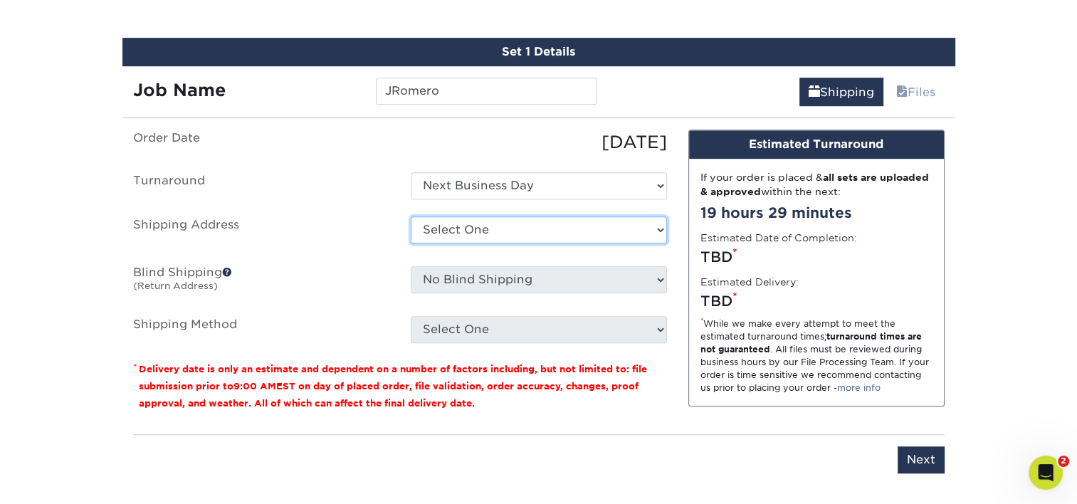
click at [470, 221] on select "Select One [PERSON_NAME] [PERSON_NAME] [PERSON_NAME] [PERSON_NAME] [PERSON_NAME…" at bounding box center [539, 229] width 256 height 27
select select "285280"
